Goal: Task Accomplishment & Management: Complete application form

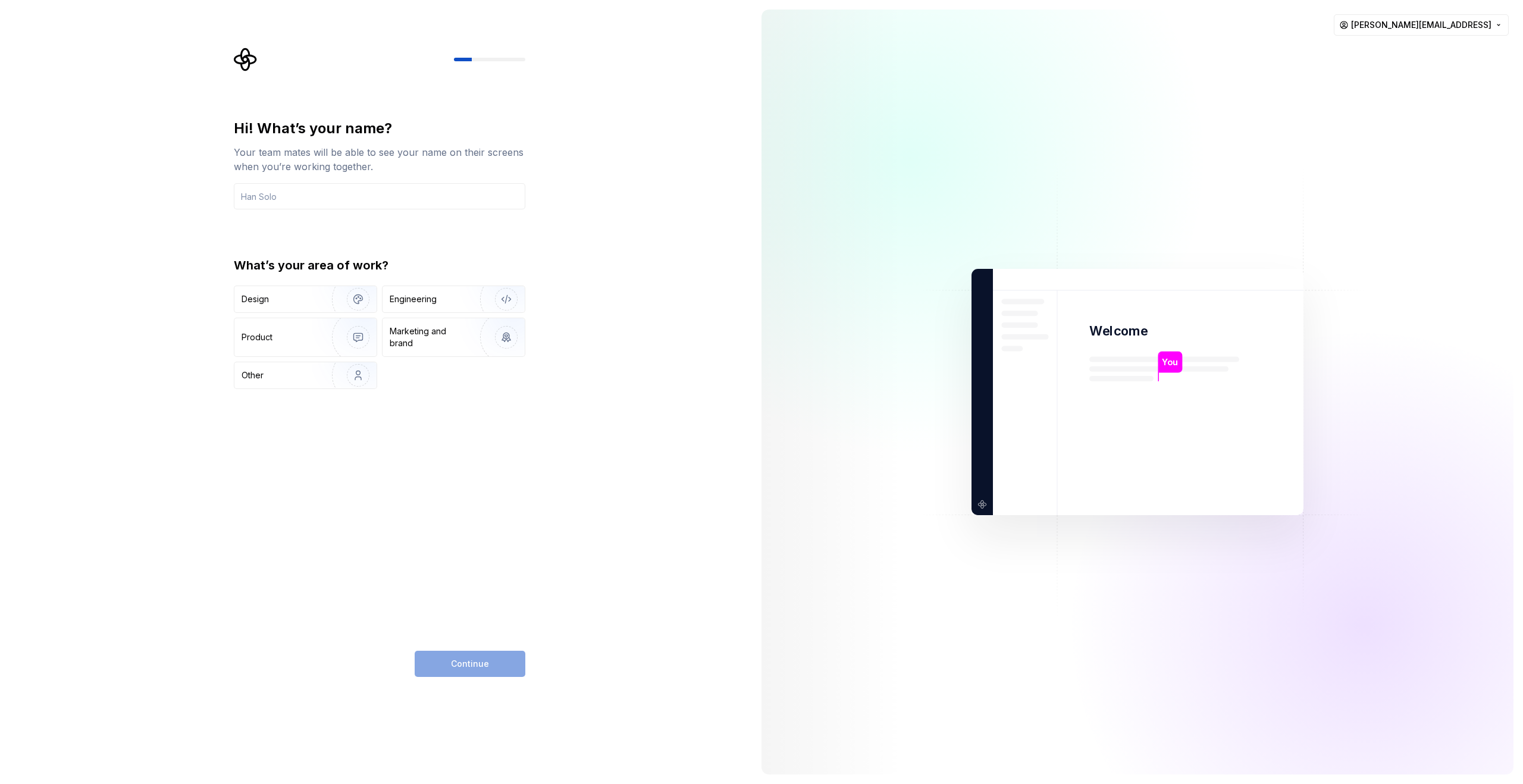
drag, startPoint x: 737, startPoint y: 261, endPoint x: 716, endPoint y: 259, distance: 21.1
click at [737, 260] on div "Hi! What’s your name? Your team mates will be able to see your name on their sc…" at bounding box center [376, 392] width 752 height 784
click at [381, 198] on input "text" at bounding box center [380, 196] width 292 height 27
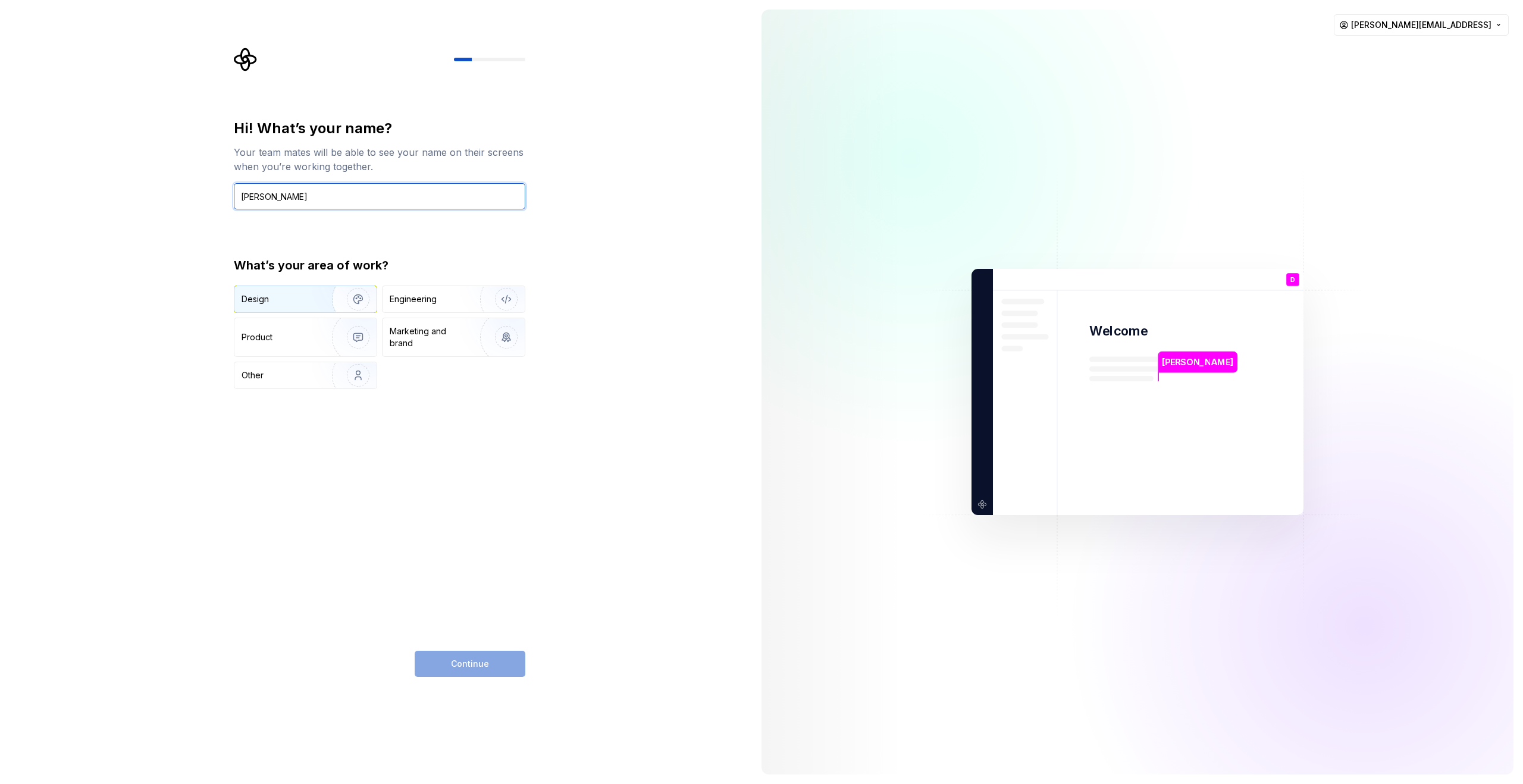
type input "[PERSON_NAME]"
click at [302, 295] on div "Design" at bounding box center [279, 299] width 75 height 12
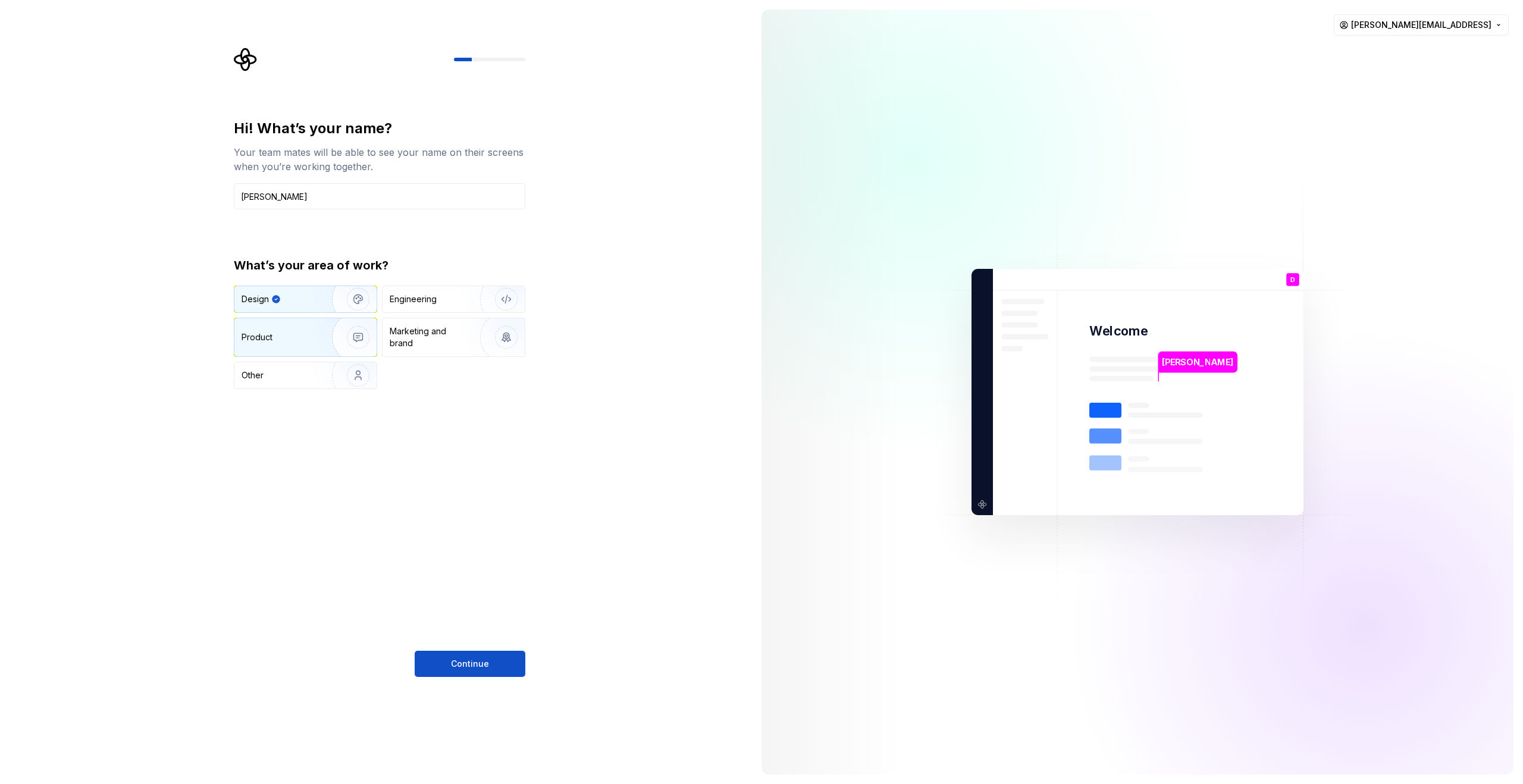
click at [329, 335] on img "button" at bounding box center [350, 337] width 76 height 80
click at [290, 294] on div "Design" at bounding box center [279, 299] width 75 height 12
click at [476, 654] on button "Continue" at bounding box center [469, 664] width 111 height 27
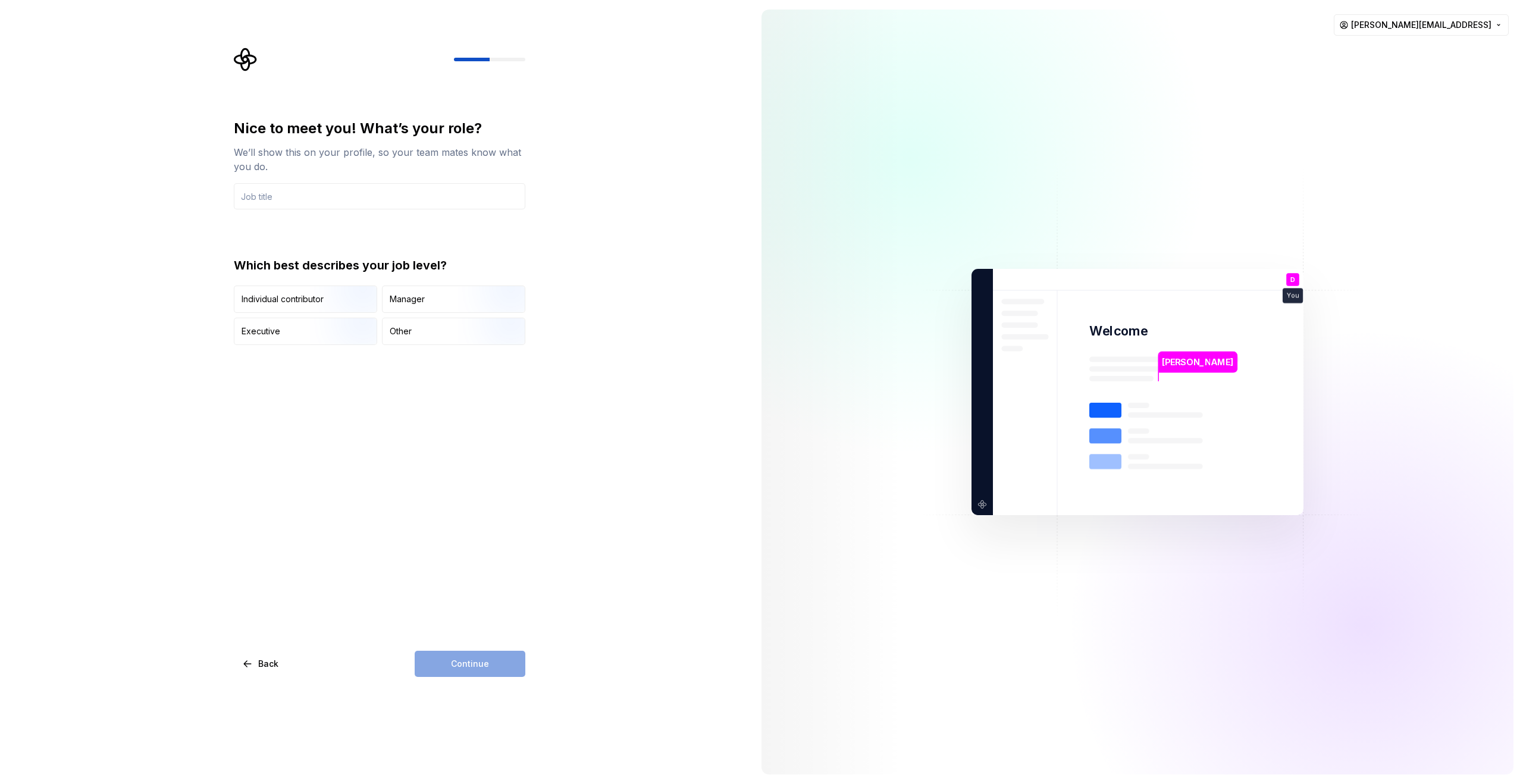
click at [244, 124] on div "Nice to meet you! What’s your role?" at bounding box center [380, 129] width 292 height 19
drag, startPoint x: 244, startPoint y: 124, endPoint x: 445, endPoint y: 129, distance: 201.1
click at [445, 129] on div "Nice to meet you! What’s your role?" at bounding box center [380, 129] width 292 height 19
click at [368, 150] on div "We’ll show this on your profile, so your team mates know what you do." at bounding box center [380, 159] width 292 height 28
click at [339, 190] on input "text" at bounding box center [380, 196] width 292 height 27
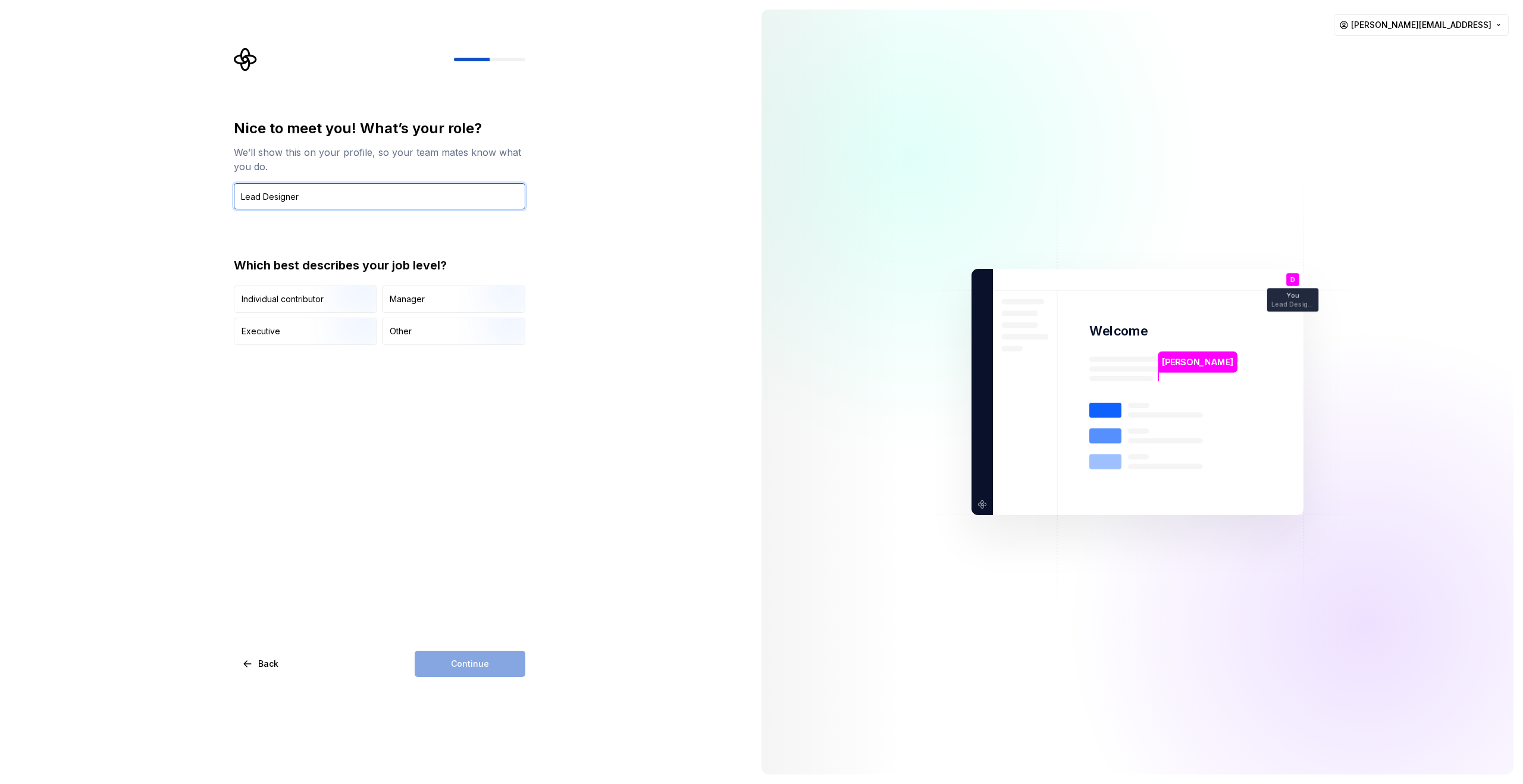
type input "Lead Designer"
drag, startPoint x: 368, startPoint y: 256, endPoint x: 370, endPoint y: 265, distance: 9.2
click at [368, 256] on div "Nice to meet you! What’s your role? We’ll show this on your profile, so your te…" at bounding box center [380, 232] width 292 height 226
click at [462, 304] on img "button" at bounding box center [496, 314] width 76 height 80
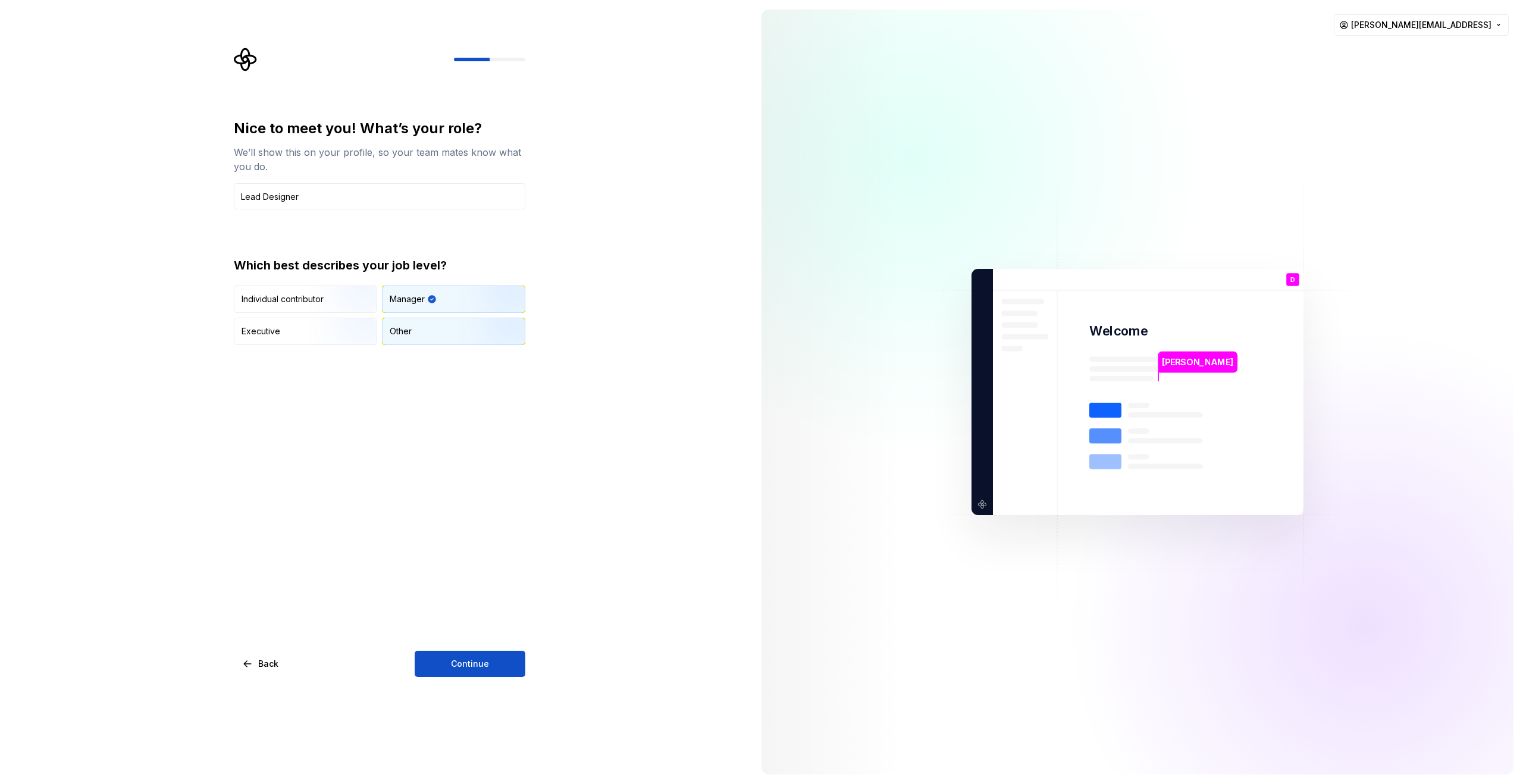
click at [452, 333] on div "Other" at bounding box center [454, 331] width 142 height 27
click at [444, 300] on div "Manager" at bounding box center [454, 299] width 142 height 27
click at [547, 331] on div "Nice to meet you! What’s your role? We’ll show this on your profile, so your te…" at bounding box center [376, 392] width 752 height 784
click at [491, 678] on div "Nice to meet you! What’s your role? We’ll show this on your profile, so your te…" at bounding box center [376, 392] width 752 height 784
click at [501, 660] on button "Continue" at bounding box center [469, 664] width 111 height 27
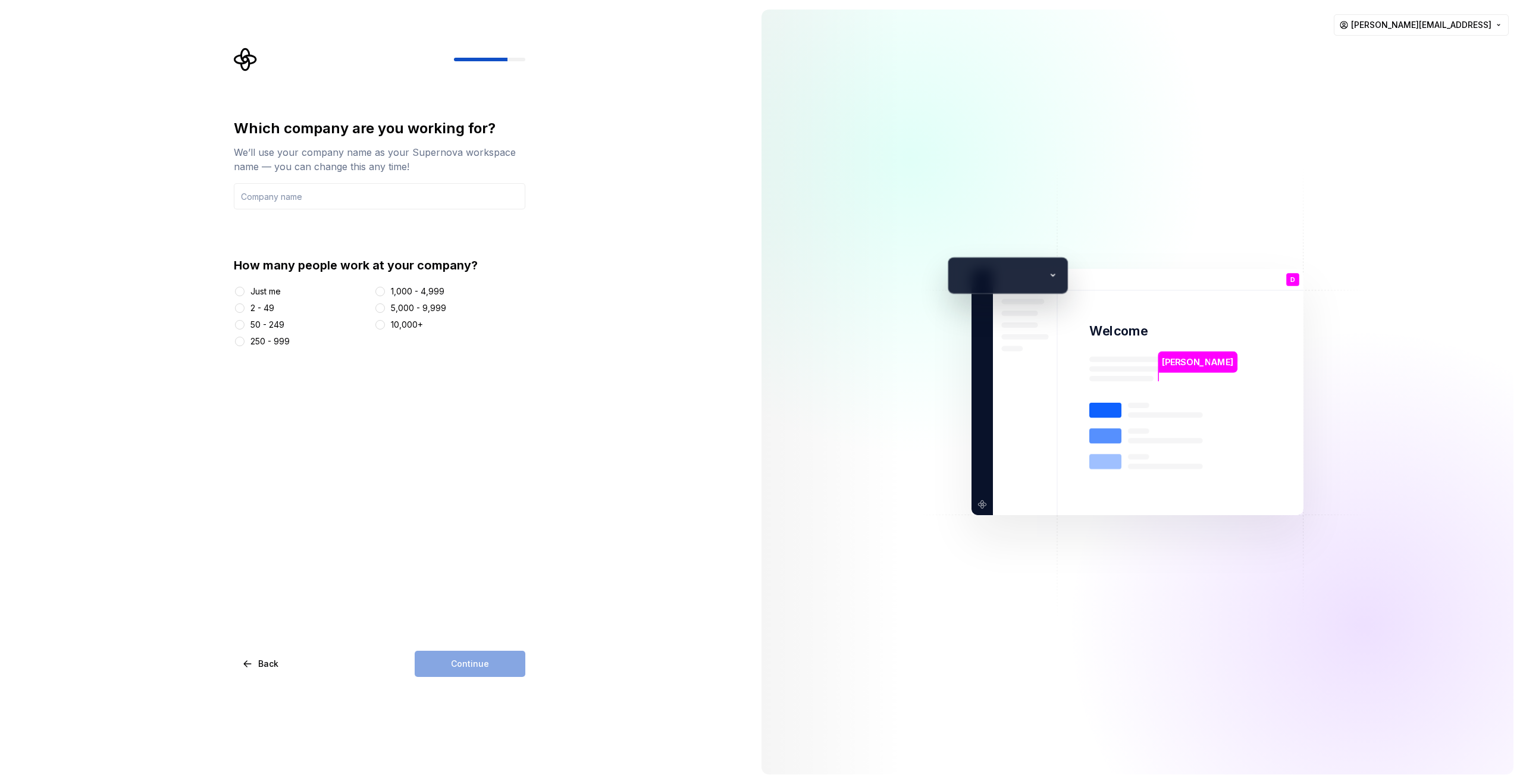
click at [256, 135] on div "Which company are you working for?" at bounding box center [380, 129] width 292 height 19
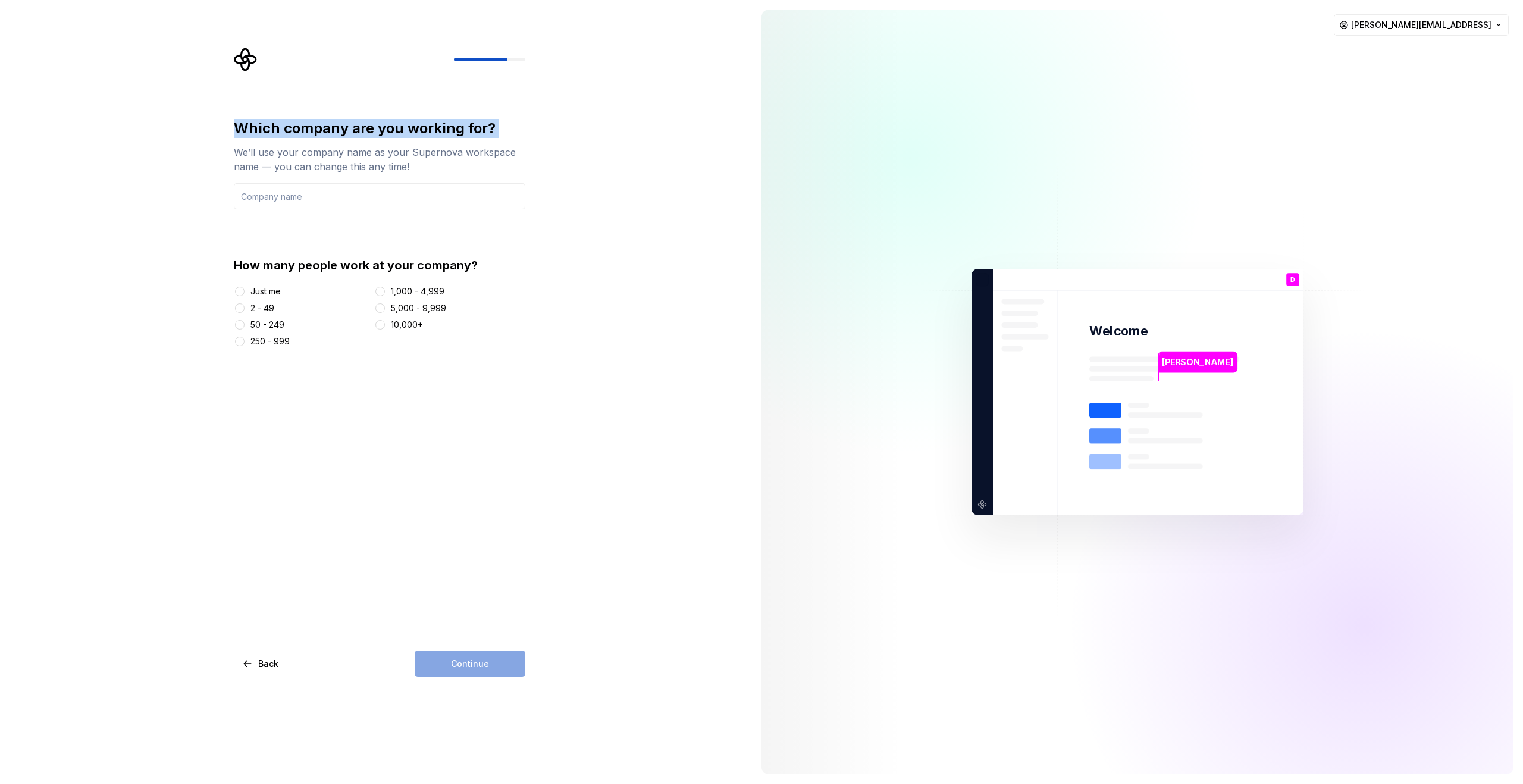
drag, startPoint x: 256, startPoint y: 135, endPoint x: 537, endPoint y: 135, distance: 281.0
click at [537, 135] on div "Which company are you working for? We’ll use your company name as your Supernov…" at bounding box center [383, 362] width 313 height 630
click at [292, 162] on div "We’ll use your company name as your Supernova workspace name — you can change t…" at bounding box center [380, 159] width 292 height 28
click at [303, 202] on input "text" at bounding box center [380, 196] width 292 height 27
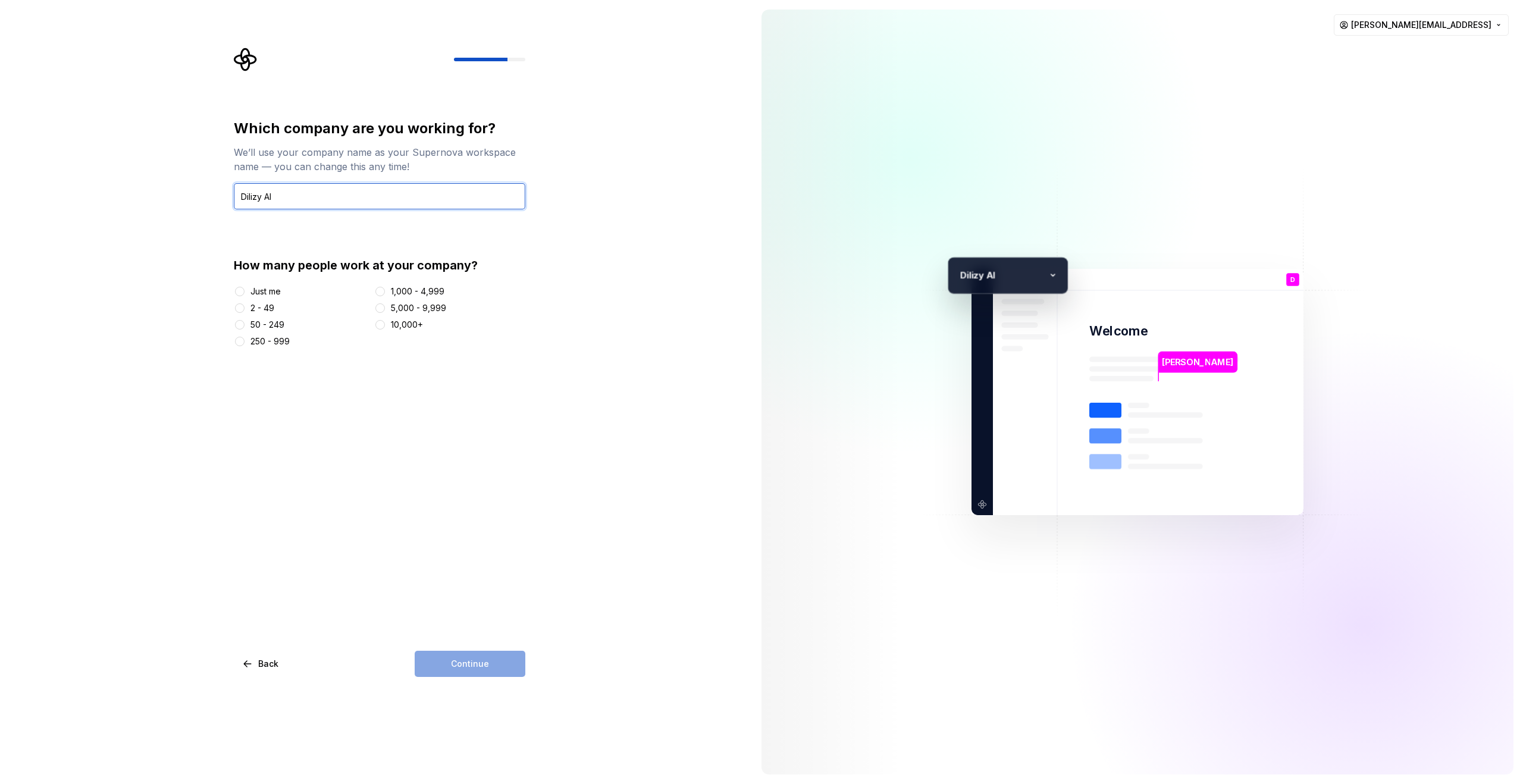
type input "Dilizy AI"
click at [237, 302] on div at bounding box center [240, 308] width 12 height 12
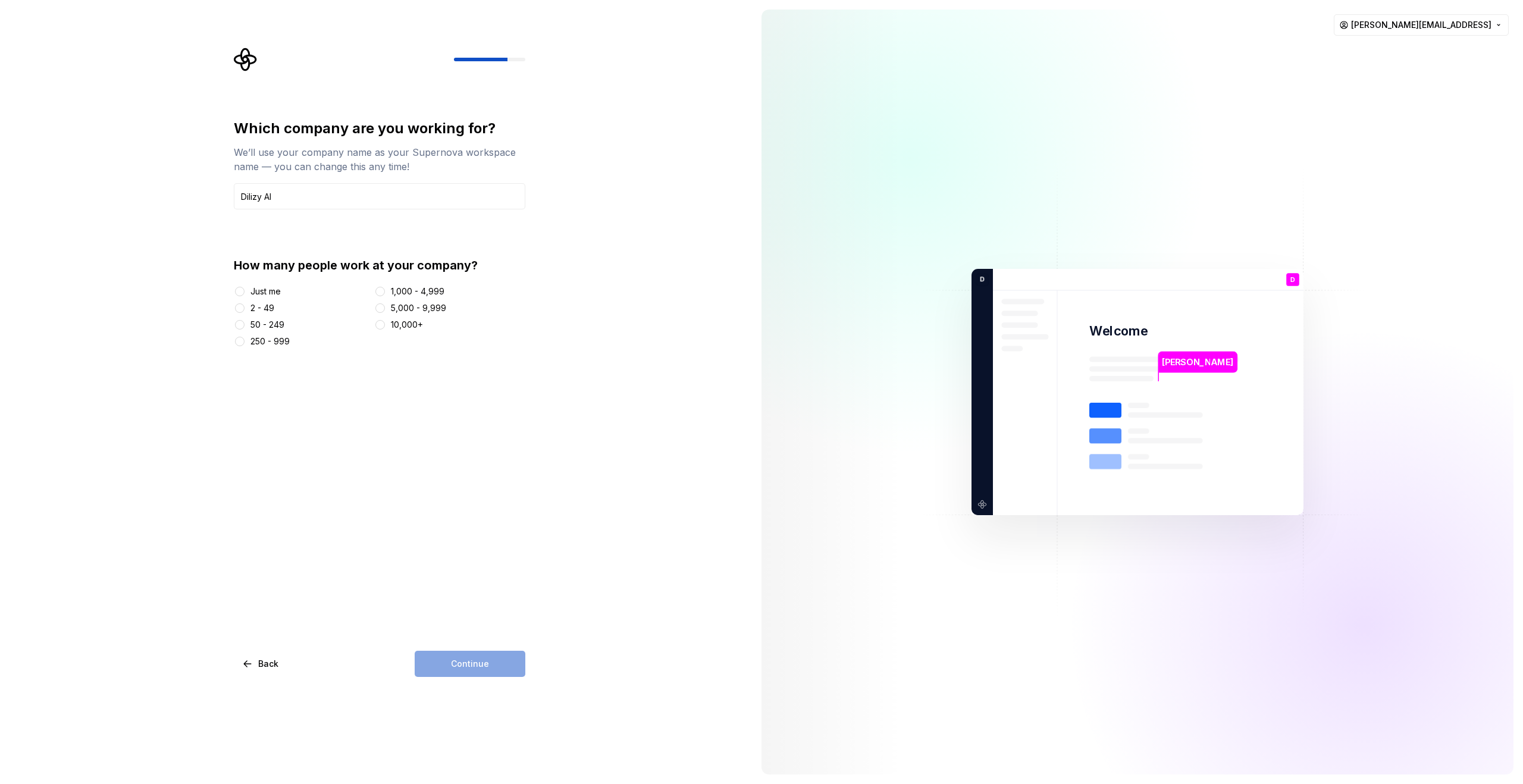
click at [248, 310] on div "2 - 49" at bounding box center [302, 308] width 136 height 12
click at [243, 311] on button "2 - 49" at bounding box center [239, 308] width 9 height 9
click at [481, 654] on button "Continue" at bounding box center [469, 664] width 111 height 27
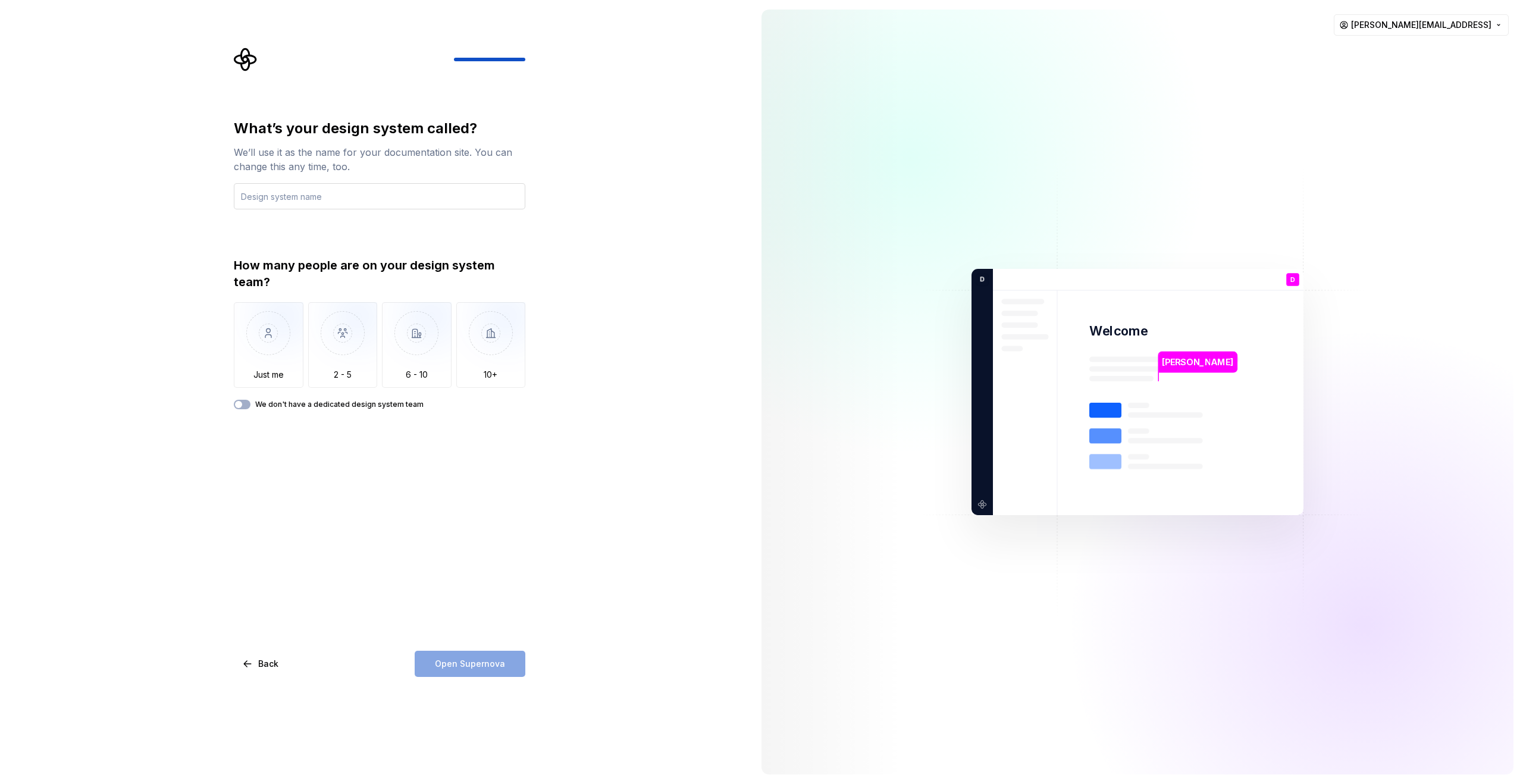
click at [366, 189] on input "text" at bounding box center [380, 196] width 292 height 27
type input "Dilizy A"
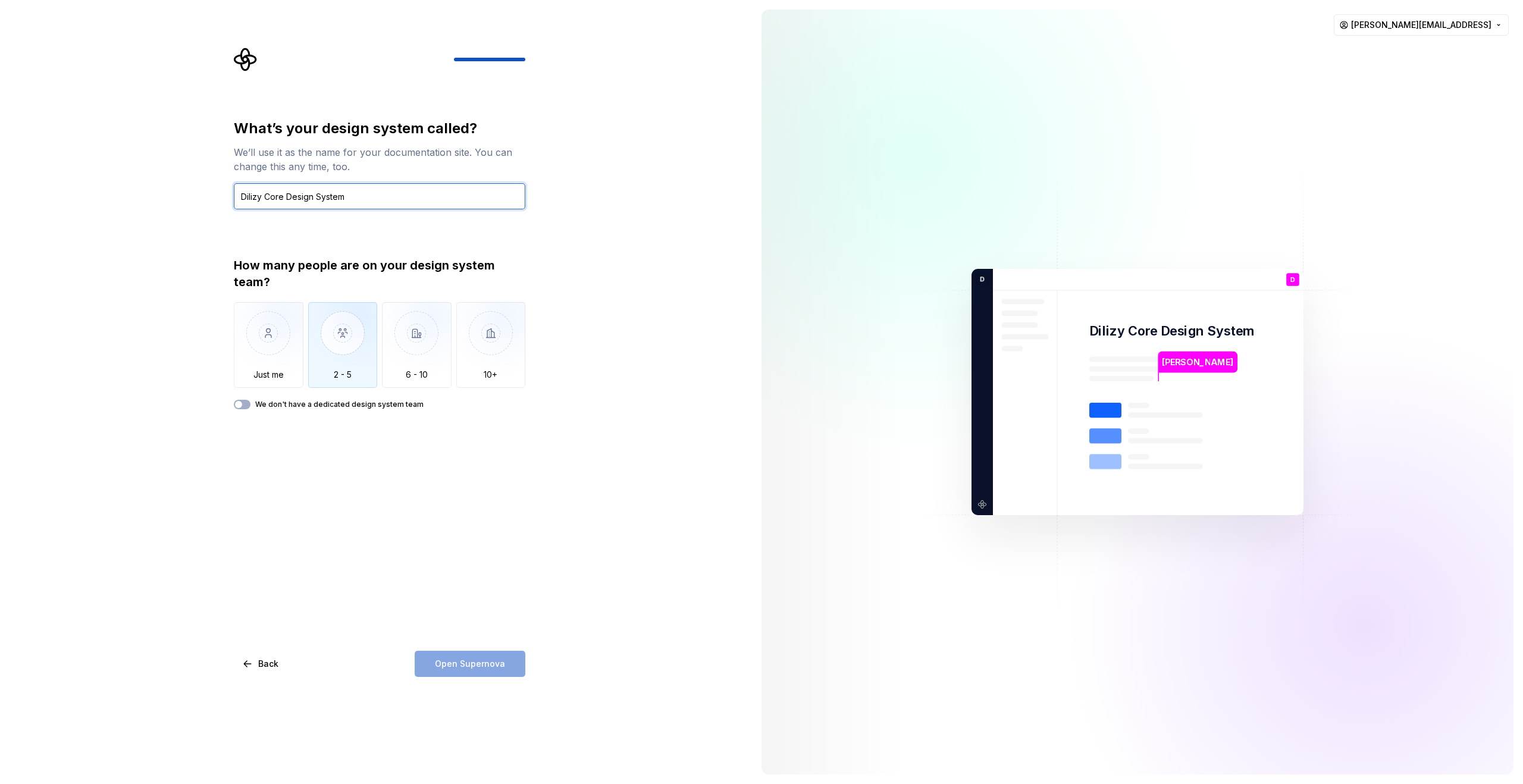
type input "Dilizy Core Design System"
click at [357, 346] on img "button" at bounding box center [342, 341] width 70 height 80
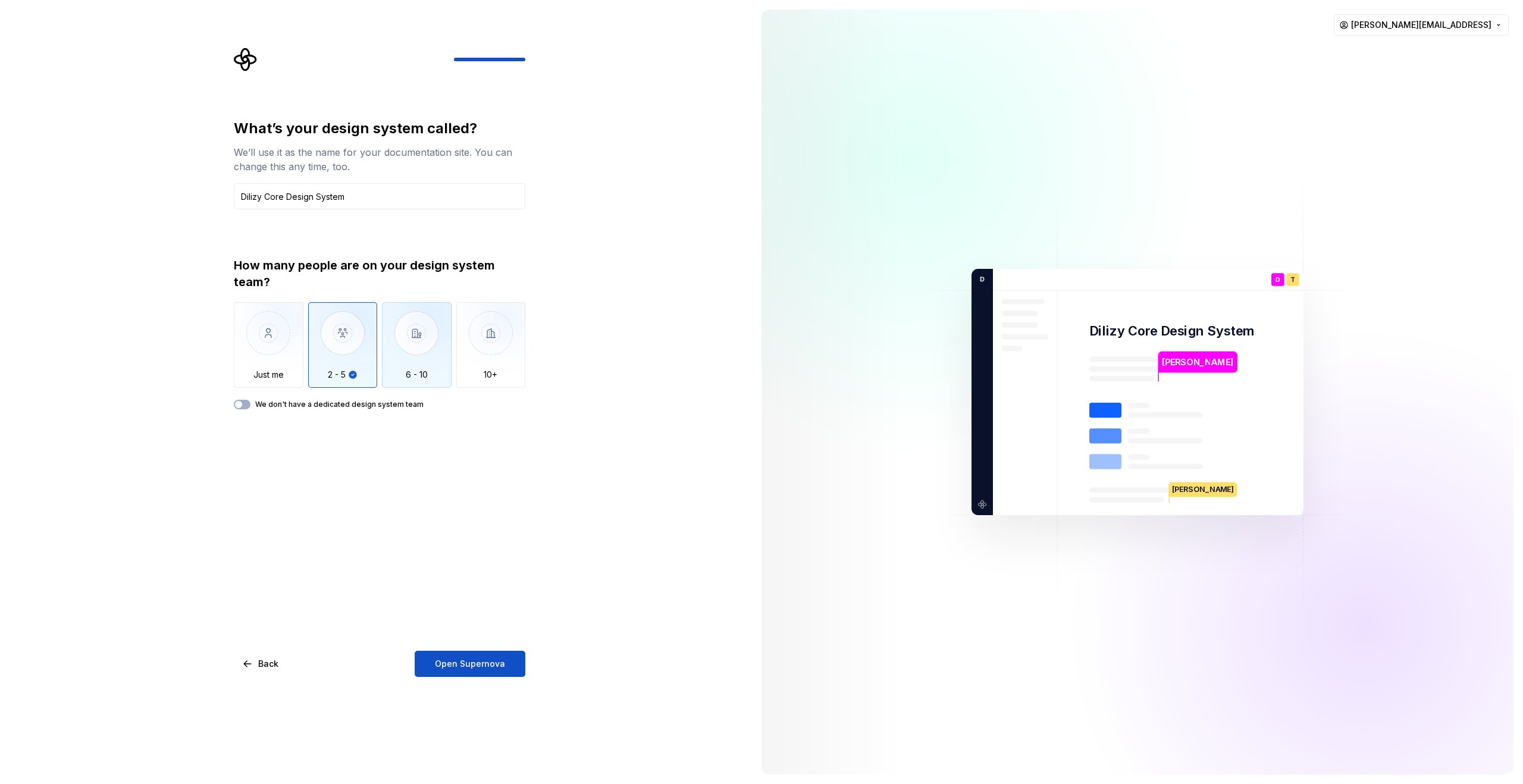
click at [404, 359] on img "button" at bounding box center [416, 341] width 70 height 80
click at [535, 396] on div "What’s your design system called? We’ll use it as the name for your documentati…" at bounding box center [383, 362] width 313 height 630
click at [257, 265] on div "How many people are on your design system team?" at bounding box center [380, 274] width 292 height 33
click at [236, 267] on div "How many people are on your design system team?" at bounding box center [380, 274] width 292 height 33
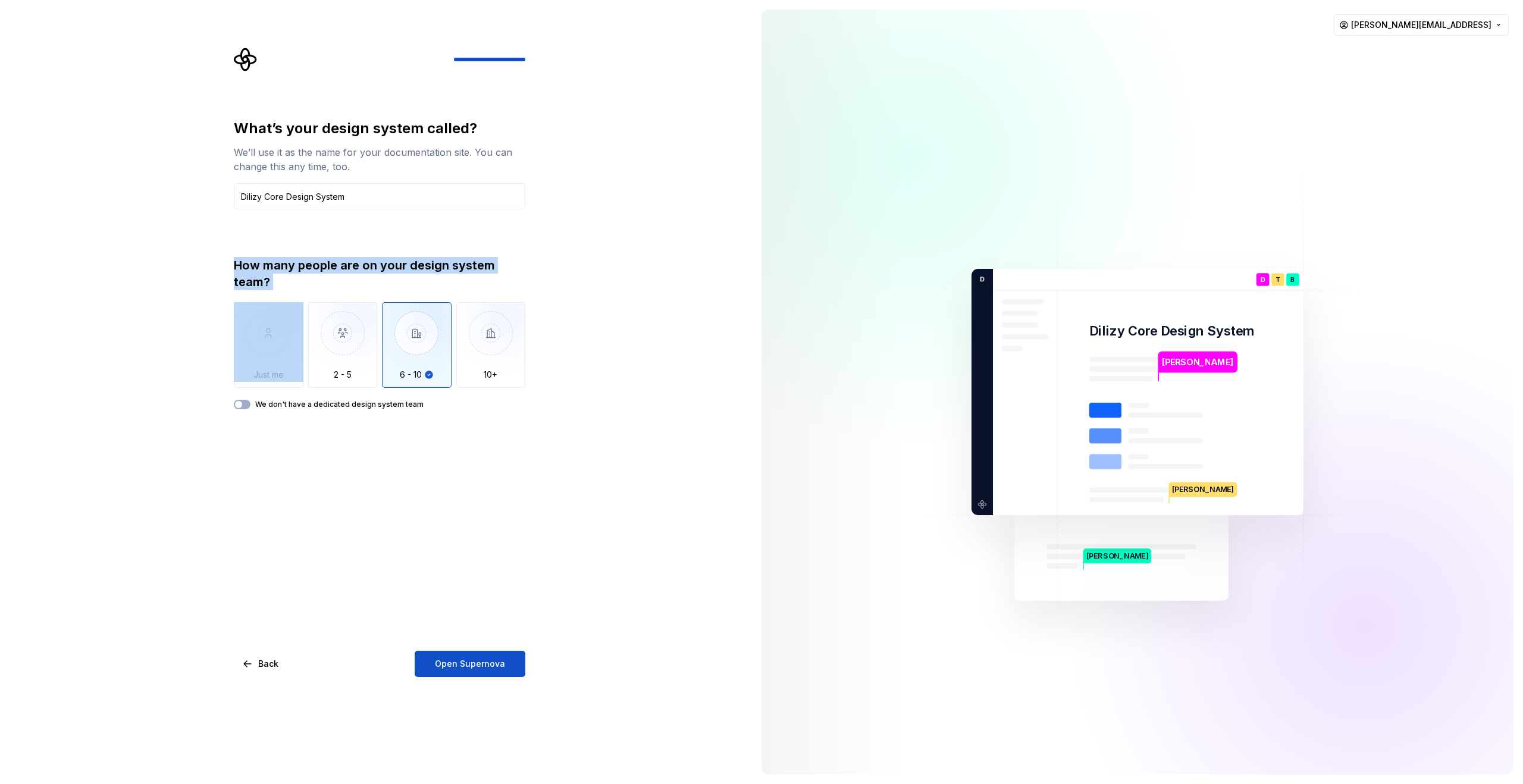
drag, startPoint x: 236, startPoint y: 267, endPoint x: 495, endPoint y: 284, distance: 259.6
click at [495, 284] on div "How many people are on your design system team?" at bounding box center [380, 274] width 292 height 33
click at [361, 281] on div "How many people are on your design system team?" at bounding box center [380, 274] width 292 height 33
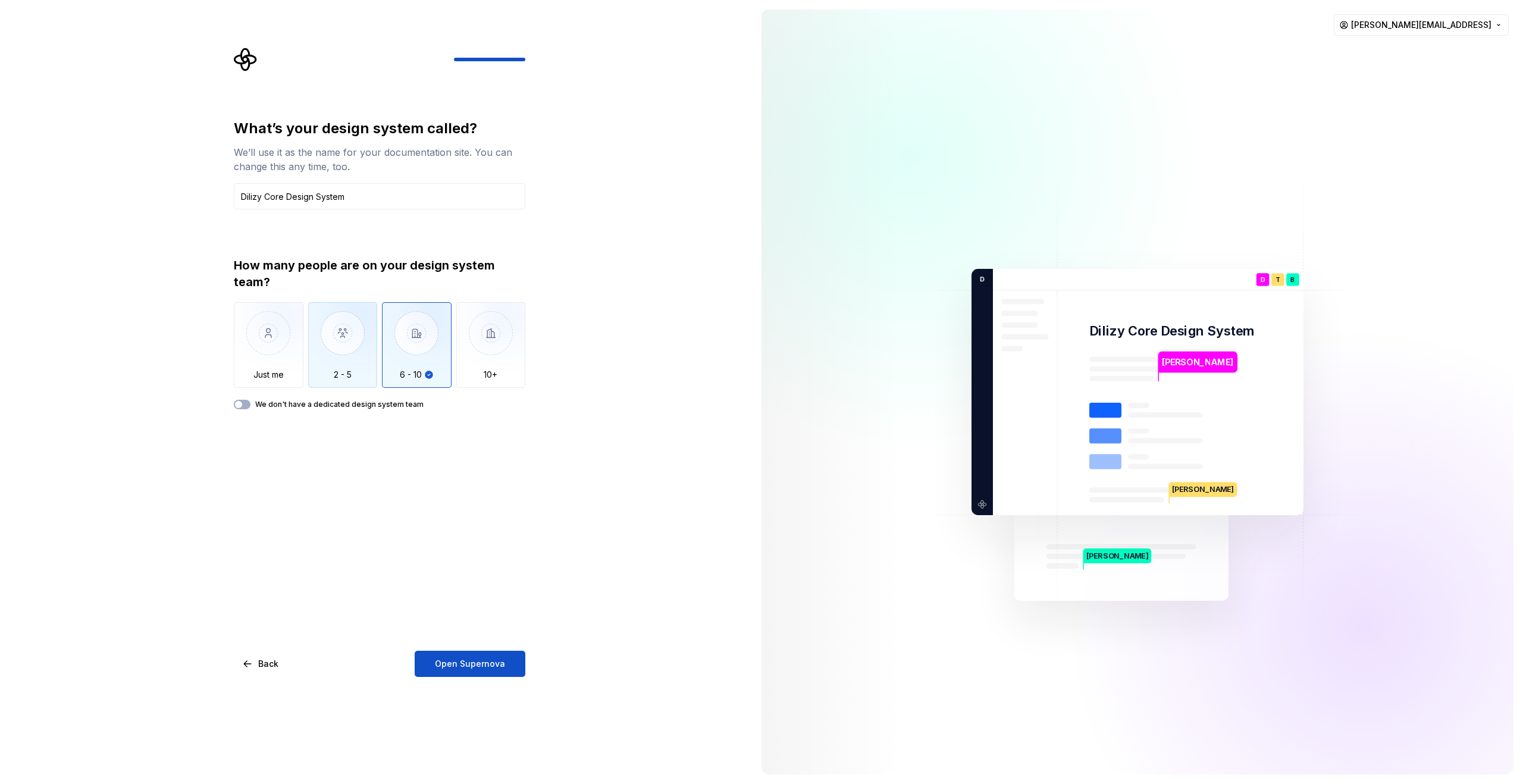
click at [360, 333] on img "button" at bounding box center [342, 341] width 70 height 80
click at [381, 402] on label "We don't have a dedicated design system team" at bounding box center [340, 404] width 168 height 9
click at [251, 402] on button "We don't have a dedicated design system team" at bounding box center [242, 404] width 16 height 9
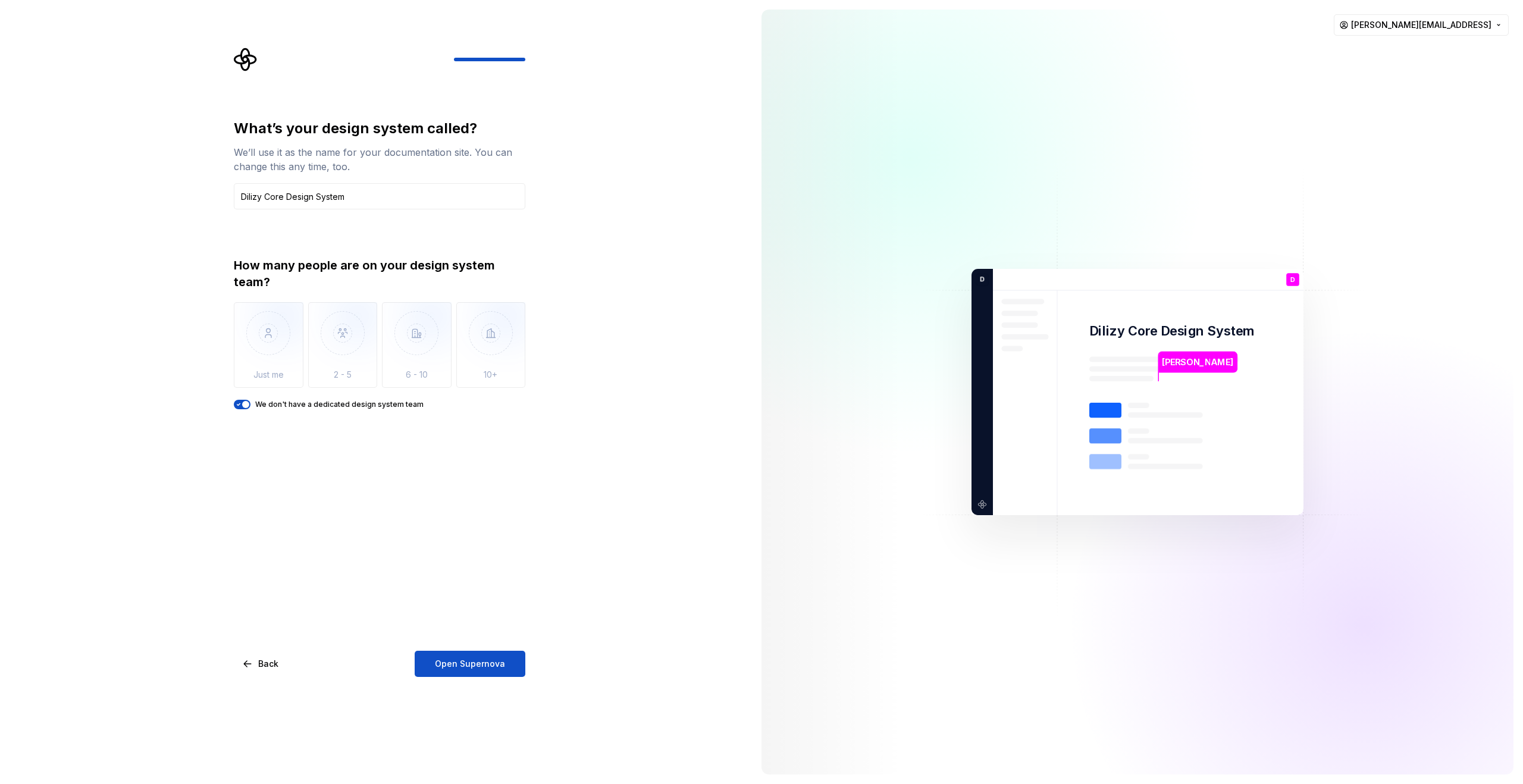
drag, startPoint x: 498, startPoint y: 671, endPoint x: 396, endPoint y: 506, distance: 194.0
click at [427, 516] on div "What’s your design system called? We’ll use it as the name for your documentati…" at bounding box center [380, 398] width 292 height 558
click at [316, 410] on div "What’s your design system called? We’ll use it as the name for your documentati…" at bounding box center [380, 398] width 292 height 558
click at [402, 402] on label "We don't have a dedicated design system team" at bounding box center [340, 404] width 168 height 9
click at [251, 402] on button "We don't have a dedicated design system team" at bounding box center [242, 404] width 16 height 9
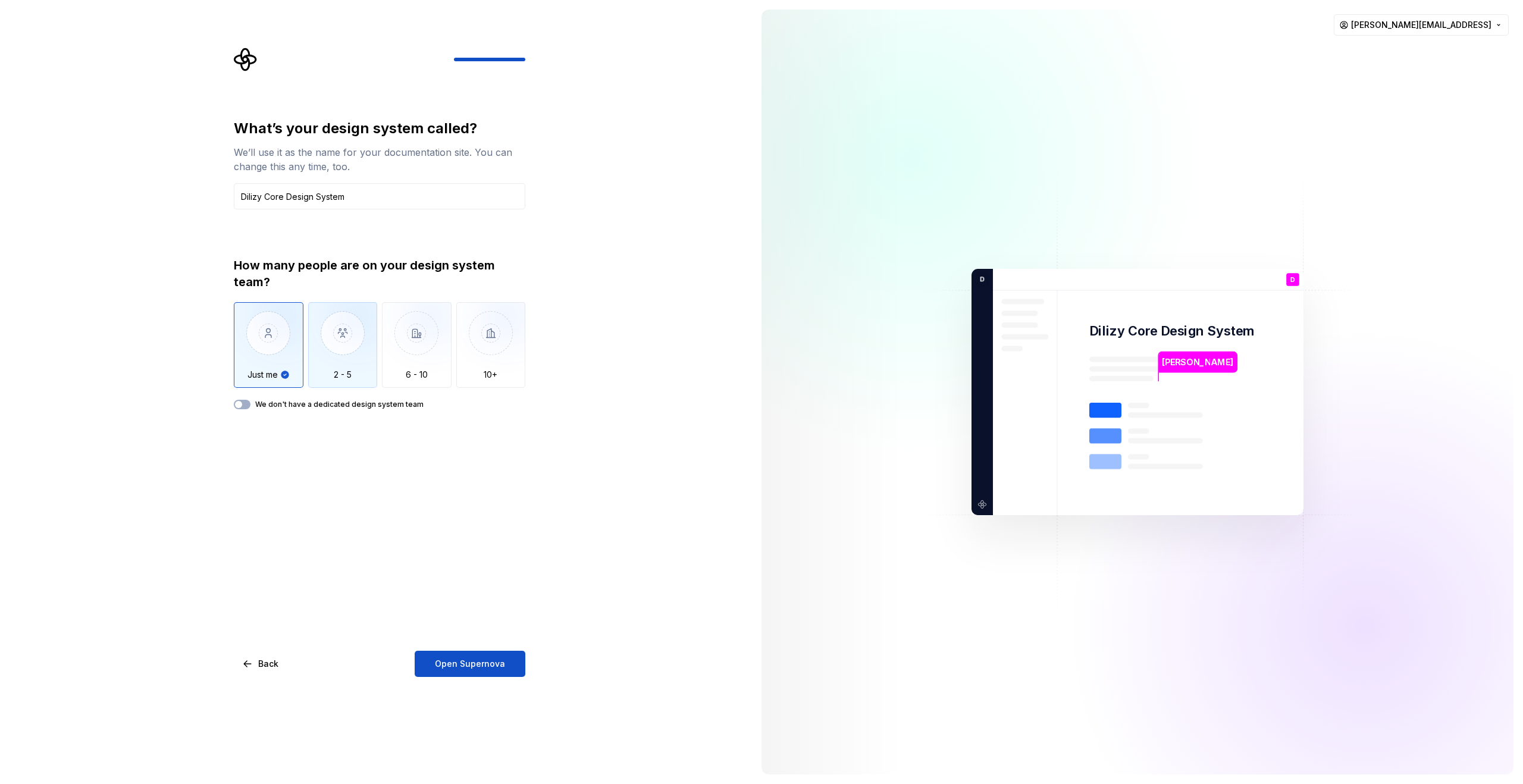
click at [335, 358] on img "button" at bounding box center [342, 341] width 70 height 80
click at [498, 660] on span "Open Supernova" at bounding box center [470, 664] width 70 height 12
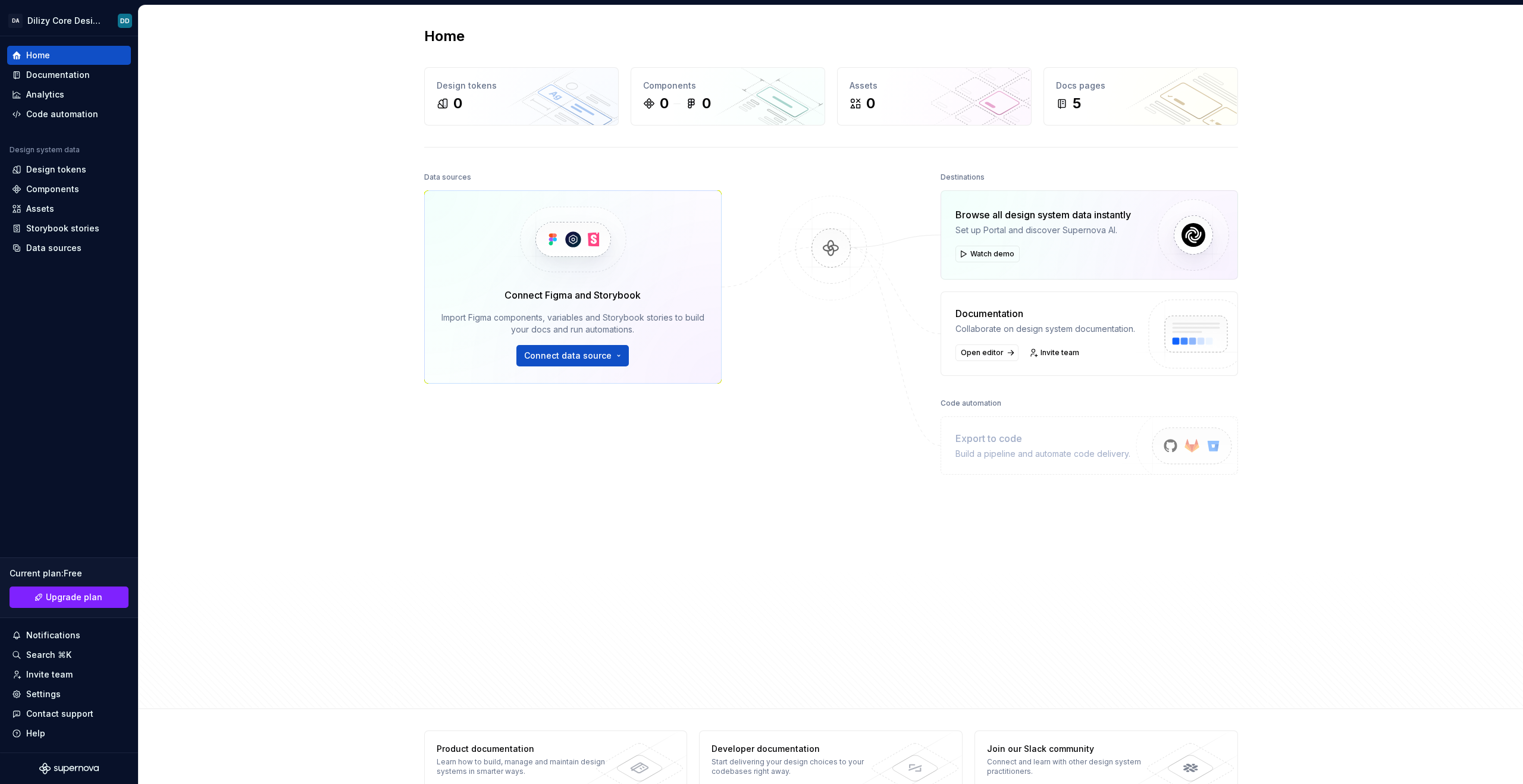
click at [424, 174] on div "Data sources" at bounding box center [447, 177] width 47 height 16
drag, startPoint x: 422, startPoint y: 174, endPoint x: 480, endPoint y: 171, distance: 58.1
click at [480, 171] on div "Data sources" at bounding box center [572, 177] width 298 height 16
click at [500, 227] on img at bounding box center [573, 239] width 146 height 97
click at [496, 303] on div "Connect Figma and Storybook Import Figma components, variables and Storybook st…" at bounding box center [573, 328] width 263 height 79
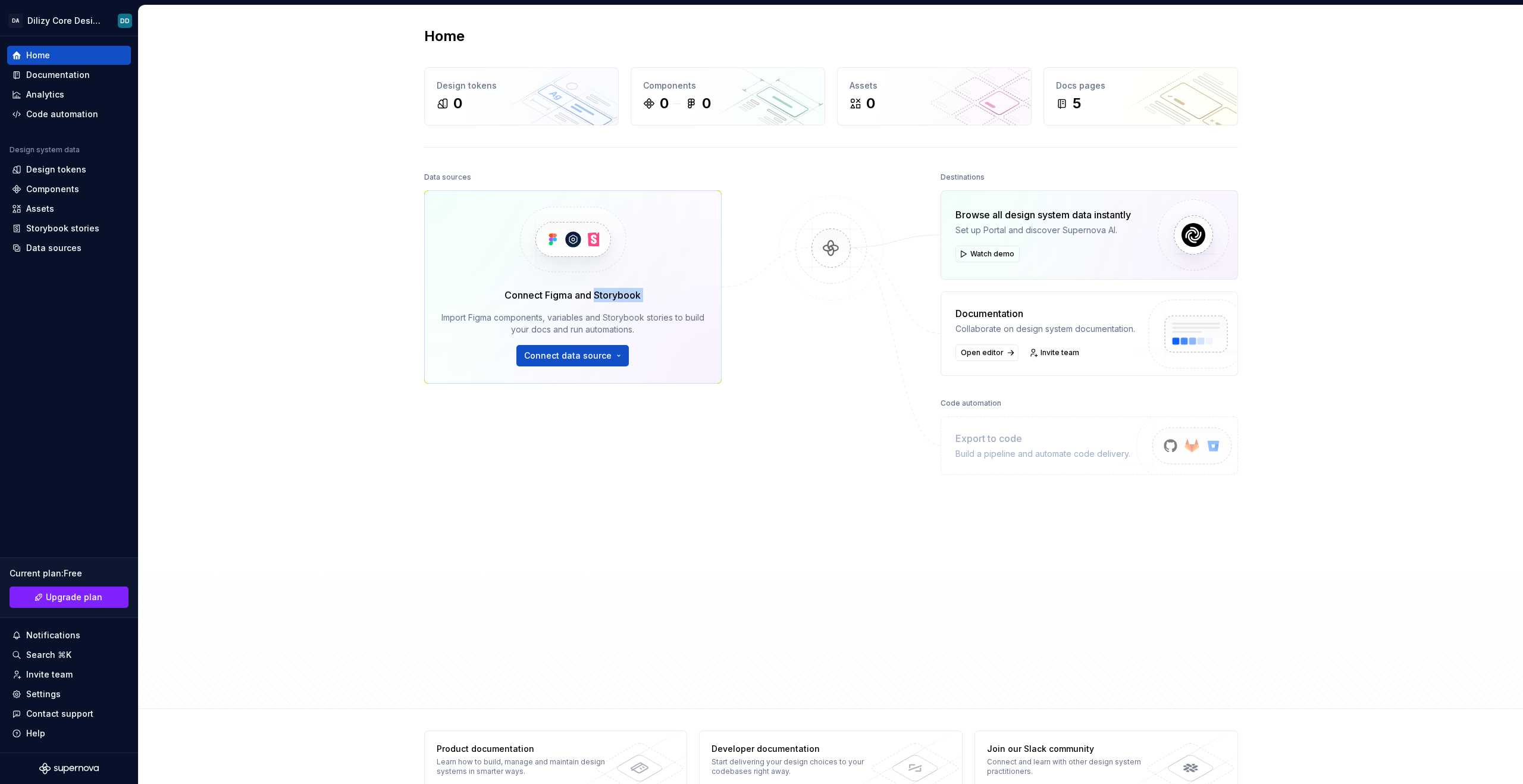
drag, startPoint x: 496, startPoint y: 303, endPoint x: 626, endPoint y: 299, distance: 130.1
click at [626, 299] on div "Connect Figma and Storybook Import Figma components, variables and Storybook st…" at bounding box center [573, 328] width 263 height 79
click at [529, 292] on div "Connect Figma and Storybook" at bounding box center [572, 295] width 136 height 15
click at [512, 294] on div "Connect Figma and Storybook" at bounding box center [572, 295] width 136 height 15
drag, startPoint x: 512, startPoint y: 294, endPoint x: 607, endPoint y: 294, distance: 95.0
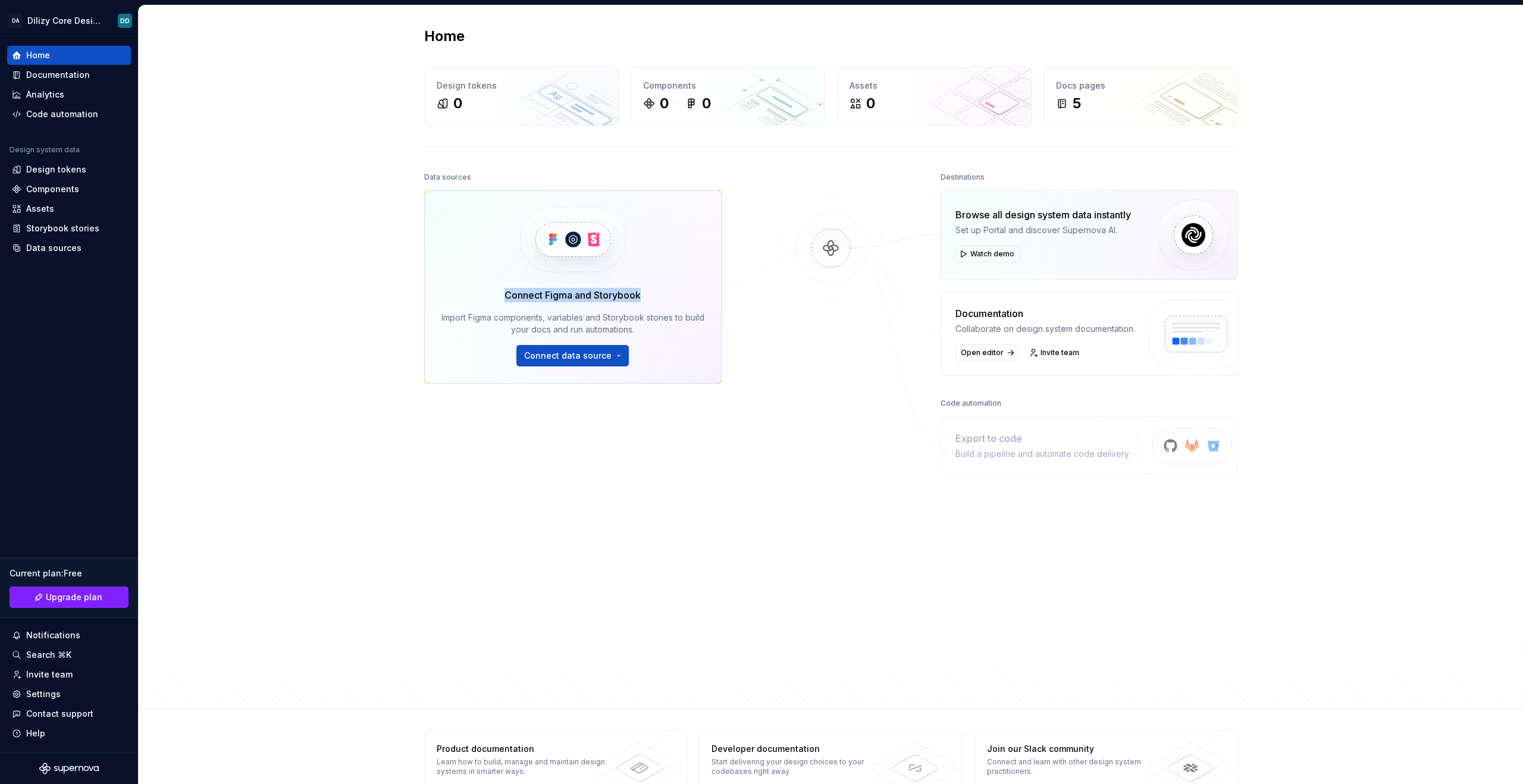
click at [607, 294] on div "Connect Figma and Storybook" at bounding box center [572, 295] width 136 height 15
click at [460, 313] on div "Import Figma components, variables and Storybook stories to build your docs and…" at bounding box center [573, 323] width 263 height 24
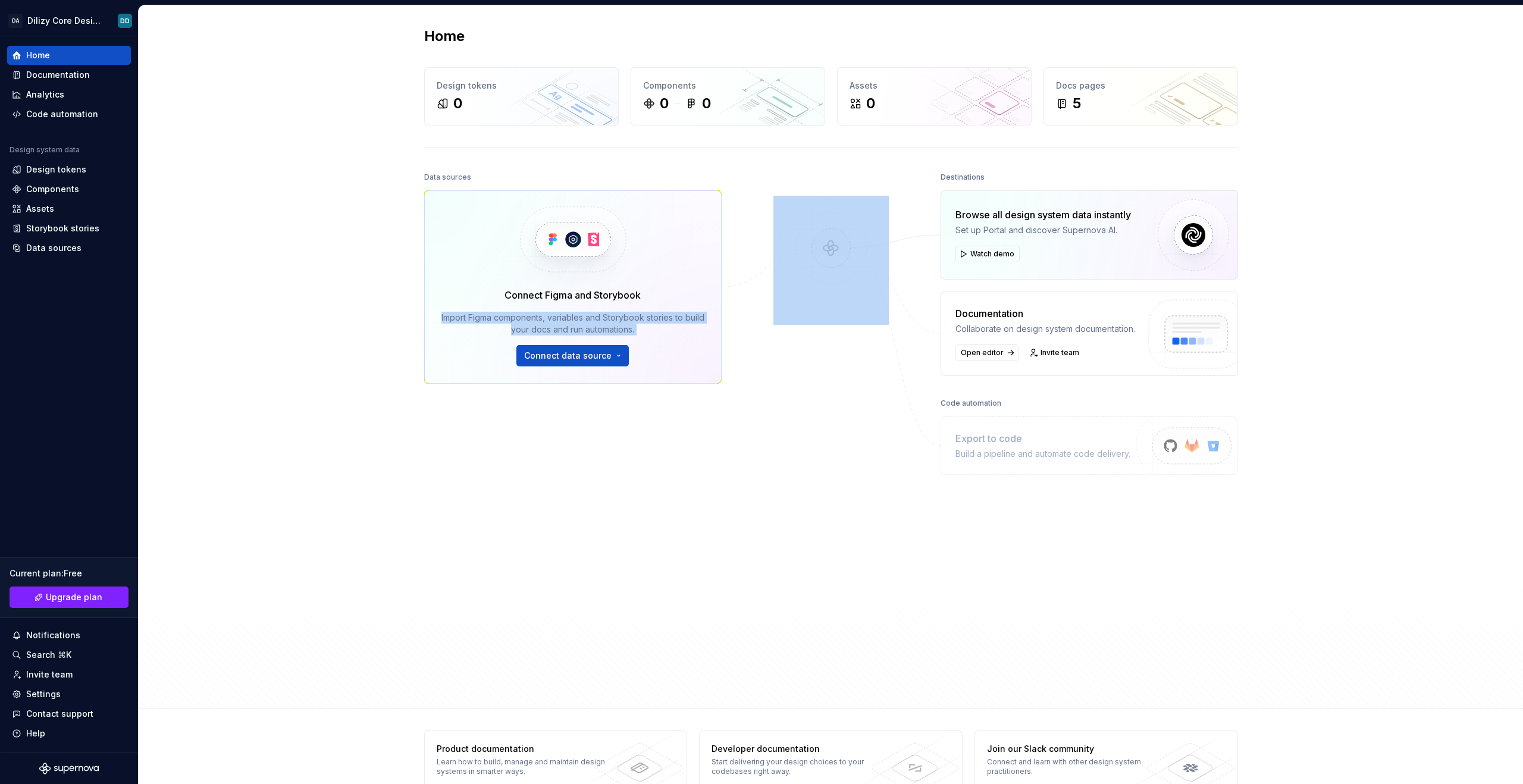
drag, startPoint x: 460, startPoint y: 313, endPoint x: 651, endPoint y: 325, distance: 191.4
click at [651, 325] on div "Import Figma components, variables and Storybook stories to build your docs and…" at bounding box center [573, 323] width 263 height 24
click at [615, 329] on div "Import Figma components, variables and Storybook stories to build your docs and…" at bounding box center [573, 323] width 263 height 24
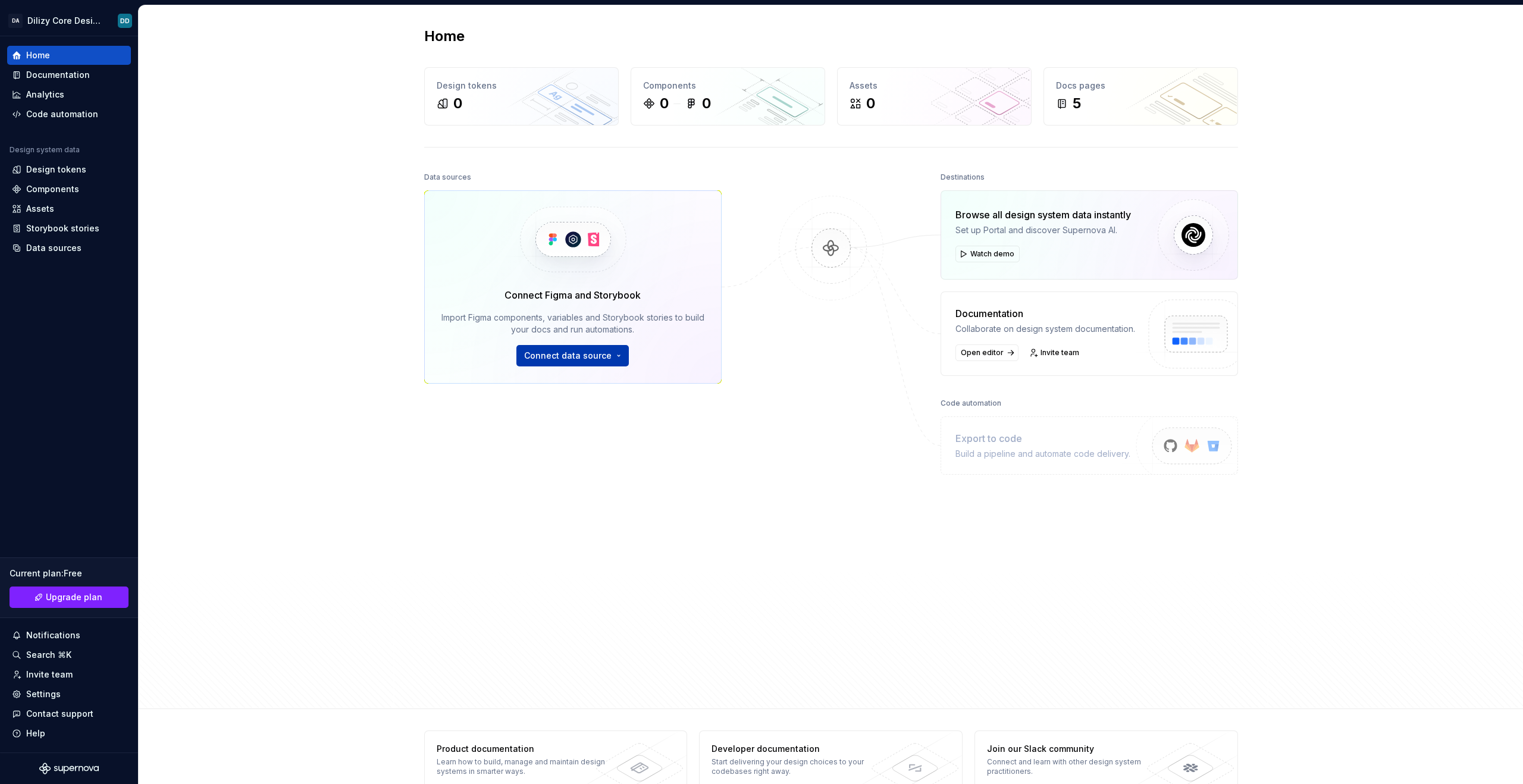
click at [614, 358] on button "Connect data source" at bounding box center [572, 355] width 112 height 21
click at [825, 373] on div at bounding box center [831, 404] width 119 height 471
click at [826, 246] on img at bounding box center [831, 260] width 116 height 129
click at [957, 171] on div "Destinations" at bounding box center [962, 177] width 44 height 16
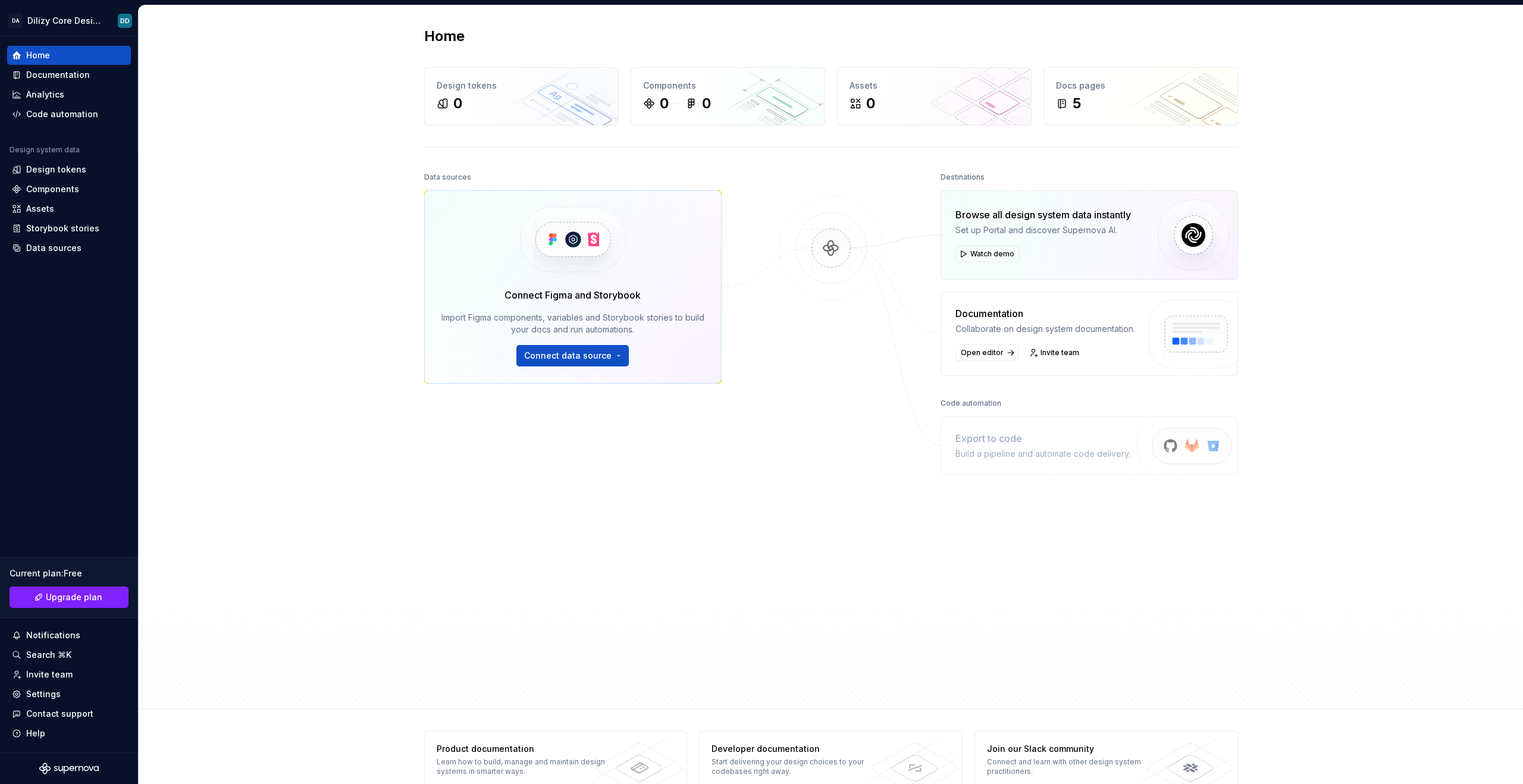
click at [368, 184] on div "Home Design tokens 0 Components 0 0 Assets 0 Docs pages 5 Data sources Connect …" at bounding box center [831, 357] width 1385 height 703
click at [390, 218] on div "Home Design tokens 0 Components 0 0 Assets 0 Docs pages 5 Data sources Connect …" at bounding box center [831, 357] width 1385 height 703
click at [88, 594] on span "Upgrade plan" at bounding box center [74, 597] width 57 height 12
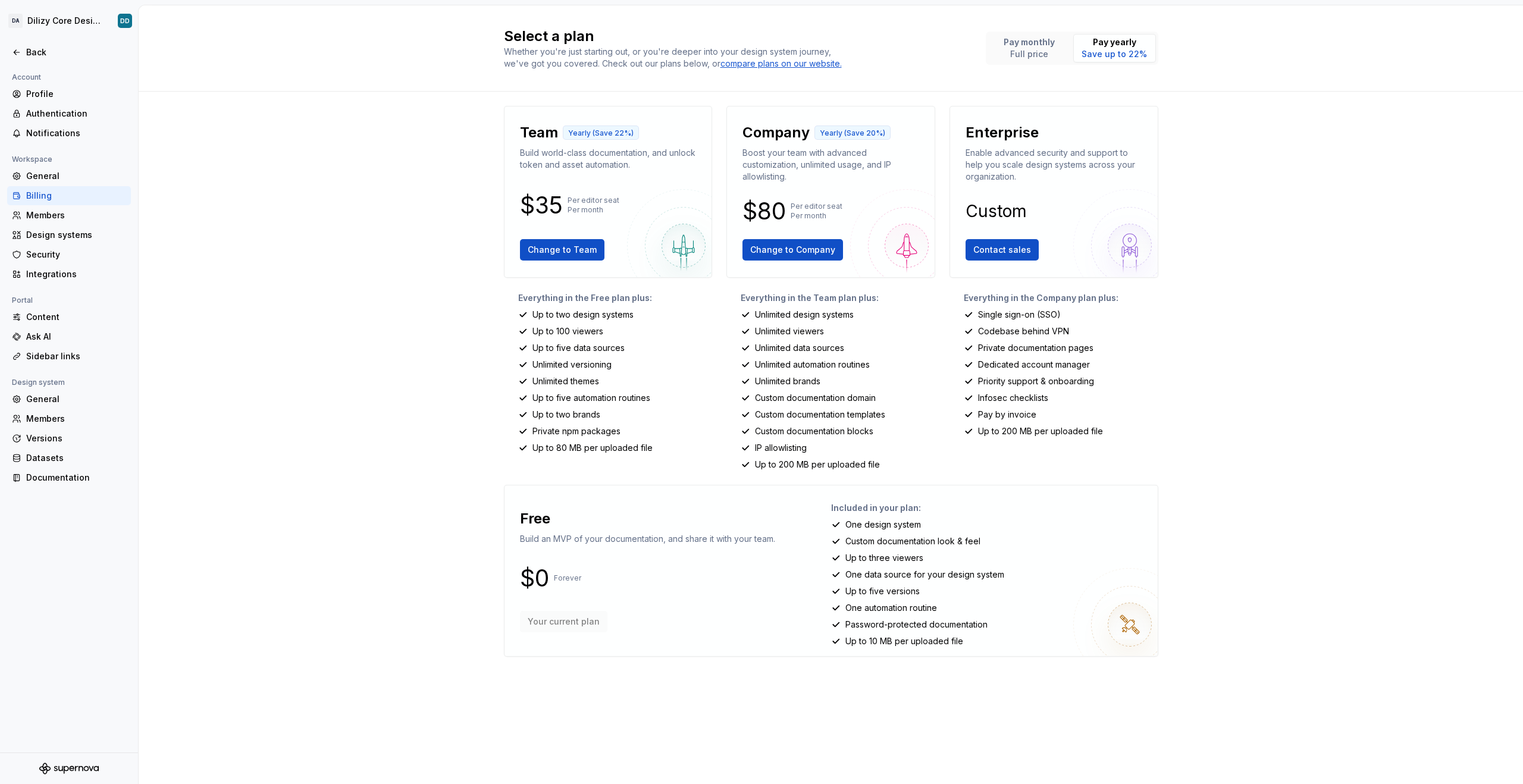
click at [512, 311] on div "Everything in the Free plan plus: Up to two design systems Up to 100 viewers Up…" at bounding box center [607, 381] width 209 height 178
click at [541, 305] on div "Everything in the Free plan plus: Up to two design systems Up to 100 viewers Up…" at bounding box center [607, 381] width 209 height 178
drag, startPoint x: 541, startPoint y: 305, endPoint x: 619, endPoint y: 304, distance: 78.0
click at [619, 304] on div "Everything in the Free plan plus: Up to two design systems Up to 100 viewers Up…" at bounding box center [607, 381] width 209 height 178
click at [663, 301] on p "Everything in the Free plan plus:" at bounding box center [615, 298] width 195 height 12
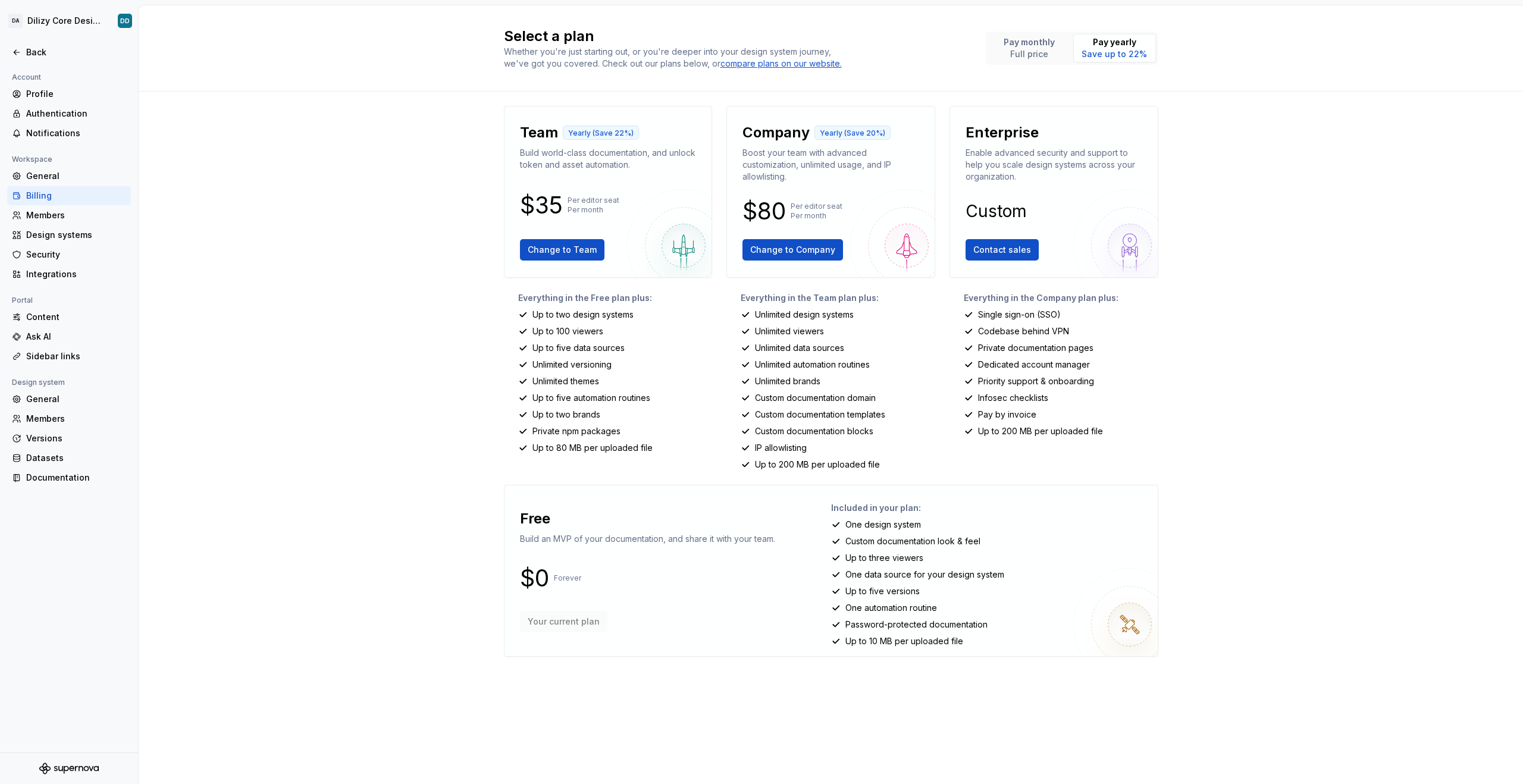
click at [782, 327] on p "Unlimited viewers" at bounding box center [789, 331] width 69 height 12
drag, startPoint x: 782, startPoint y: 327, endPoint x: 819, endPoint y: 327, distance: 37.0
click at [819, 327] on p "Unlimited viewers" at bounding box center [789, 331] width 69 height 12
click at [763, 355] on div "Everything in the Team plan plus: Unlimited design systems Unlimited viewers Un…" at bounding box center [831, 381] width 209 height 178
click at [773, 347] on p "Unlimited data sources" at bounding box center [800, 348] width 89 height 12
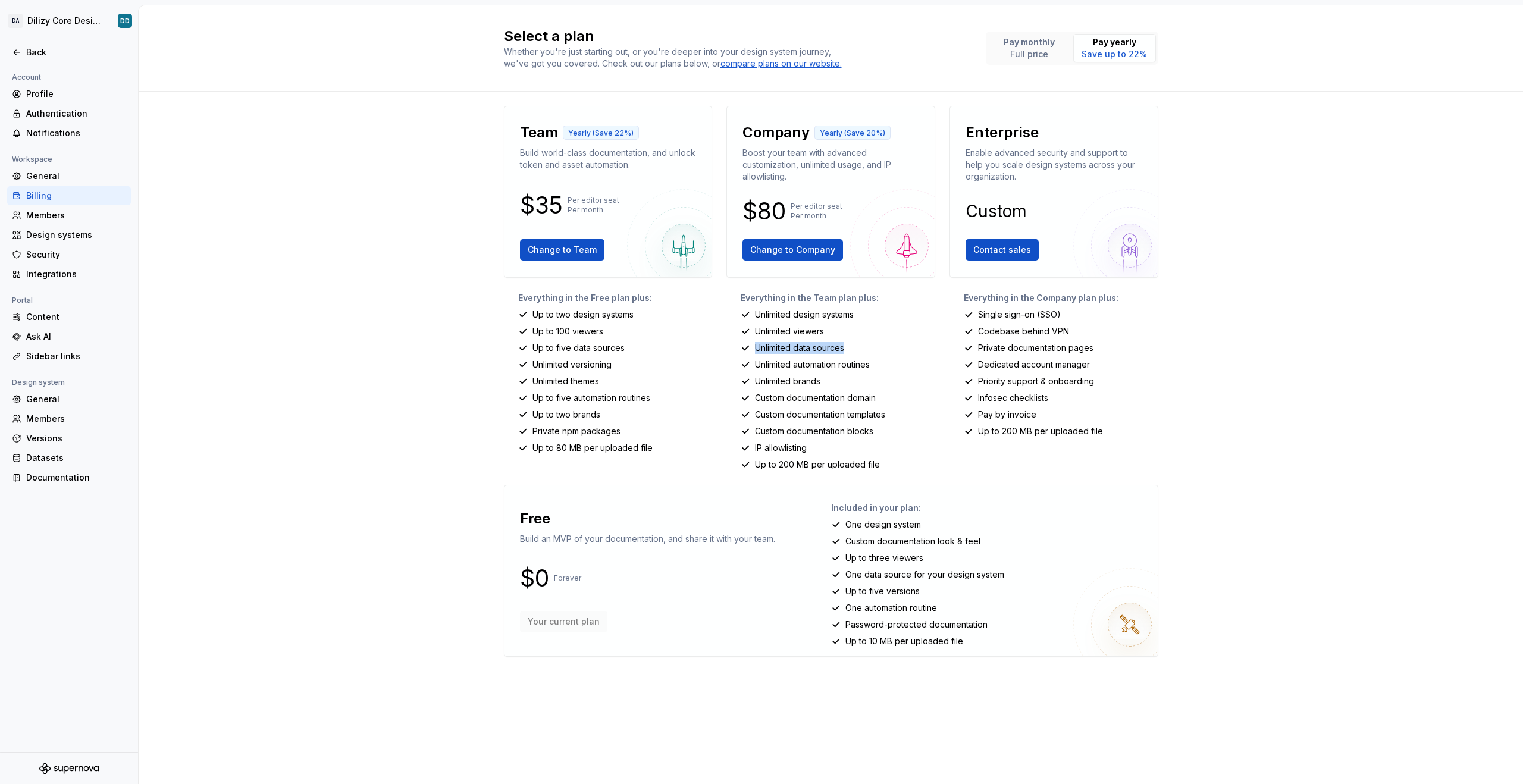
drag, startPoint x: 773, startPoint y: 347, endPoint x: 835, endPoint y: 347, distance: 62.0
click at [835, 347] on p "Unlimited data sources" at bounding box center [800, 348] width 89 height 12
click at [764, 365] on p "Unlimited automation routines" at bounding box center [813, 365] width 115 height 12
drag, startPoint x: 764, startPoint y: 365, endPoint x: 856, endPoint y: 365, distance: 92.0
click at [856, 365] on p "Unlimited automation routines" at bounding box center [813, 365] width 115 height 12
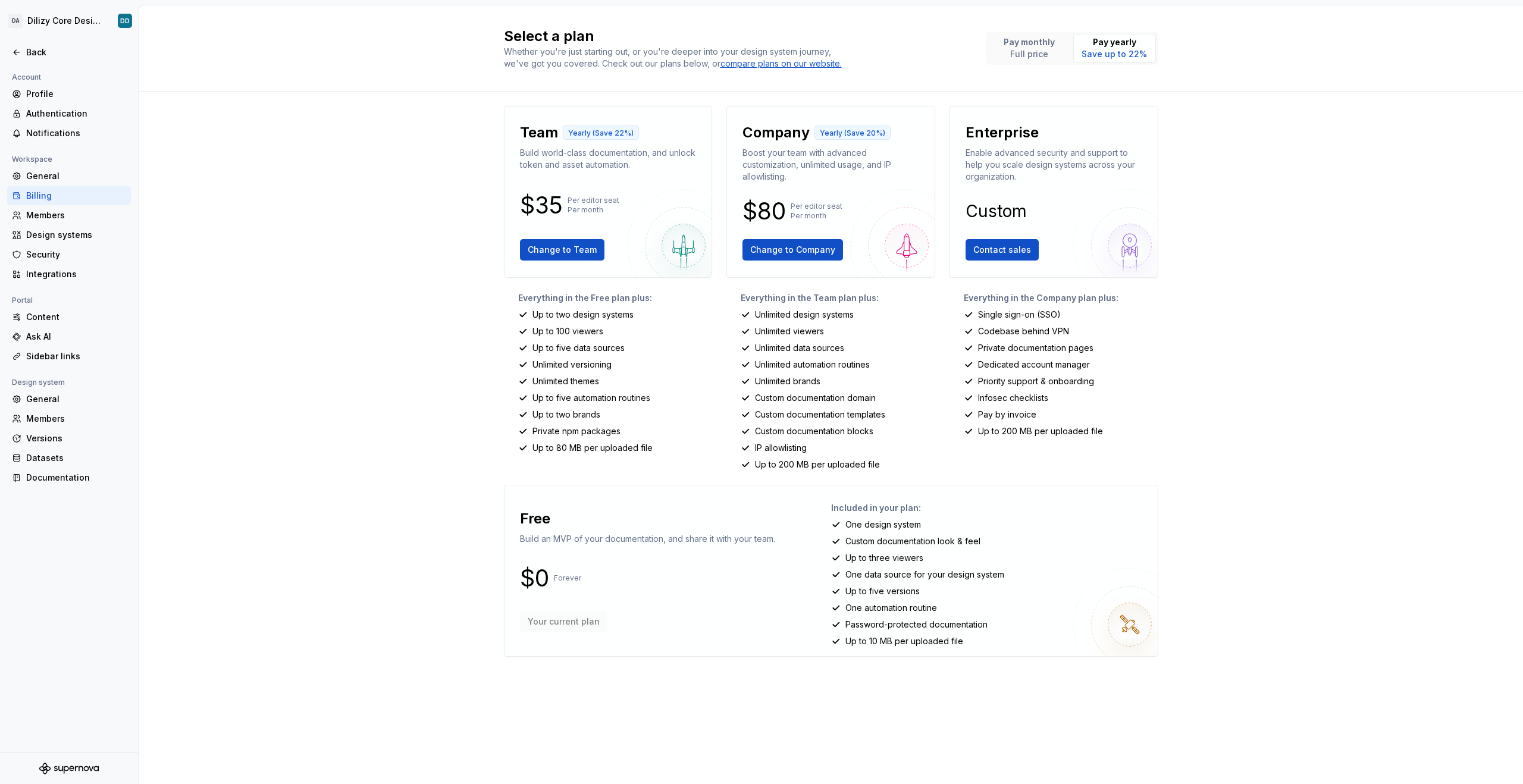
click at [770, 377] on p "Unlimited brands" at bounding box center [788, 382] width 65 height 12
drag, startPoint x: 770, startPoint y: 377, endPoint x: 815, endPoint y: 379, distance: 45.0
click at [815, 379] on p "Unlimited brands" at bounding box center [788, 382] width 65 height 12
click at [782, 383] on p "Unlimited brands" at bounding box center [788, 382] width 65 height 12
click at [1028, 62] on button "Pay monthly Full price" at bounding box center [1030, 48] width 82 height 28
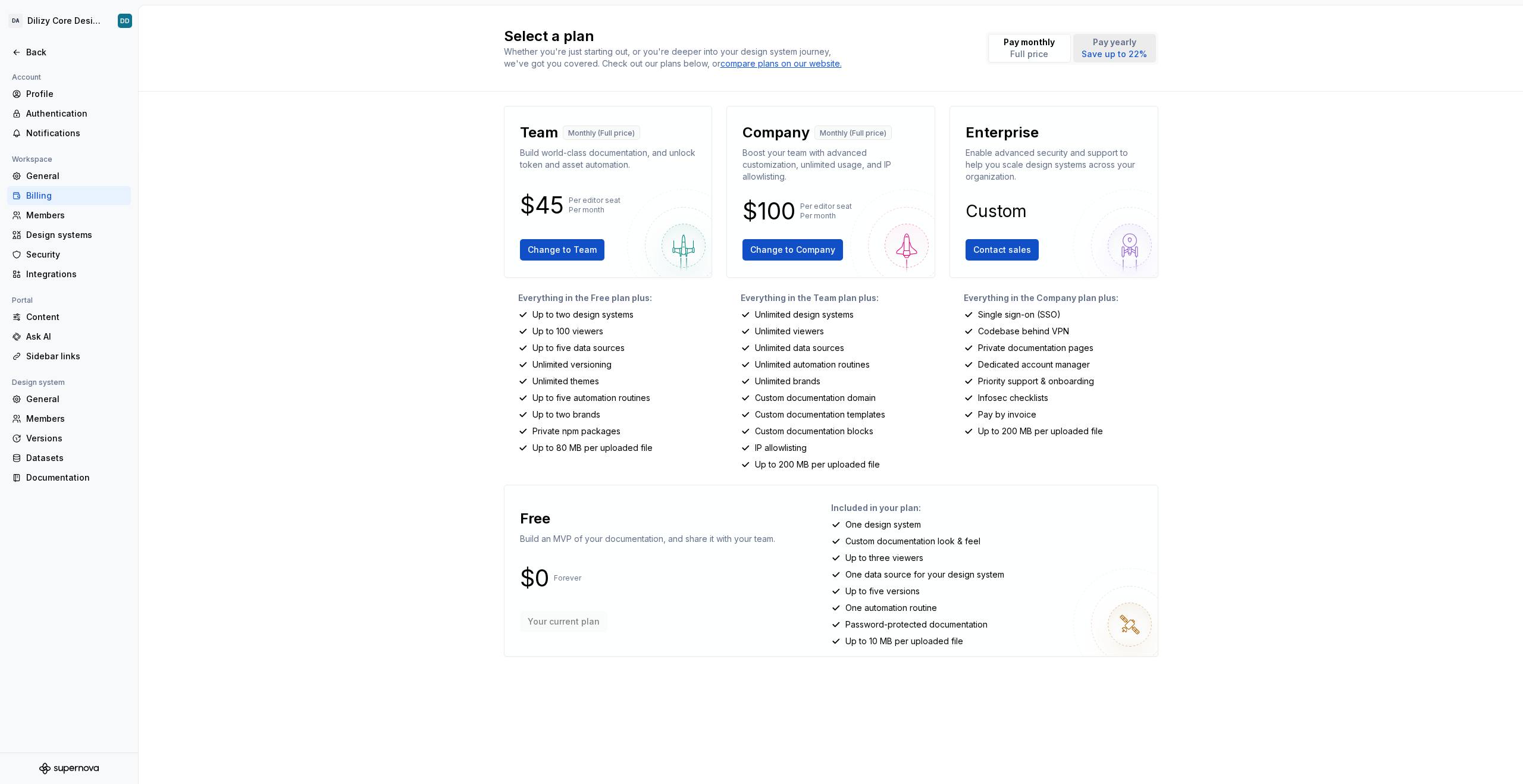
click at [1097, 41] on p "Pay yearly" at bounding box center [1115, 42] width 65 height 12
click at [52, 18] on html "DA Dilizy Core Design System DD Back Account Profile Authentication Notificatio…" at bounding box center [761, 392] width 1523 height 784
click at [270, 254] on div "Select a plan Whether you're just starting out, or you're deeper into your desi…" at bounding box center [831, 395] width 1385 height 779
click at [92, 226] on div "Design systems" at bounding box center [69, 235] width 124 height 19
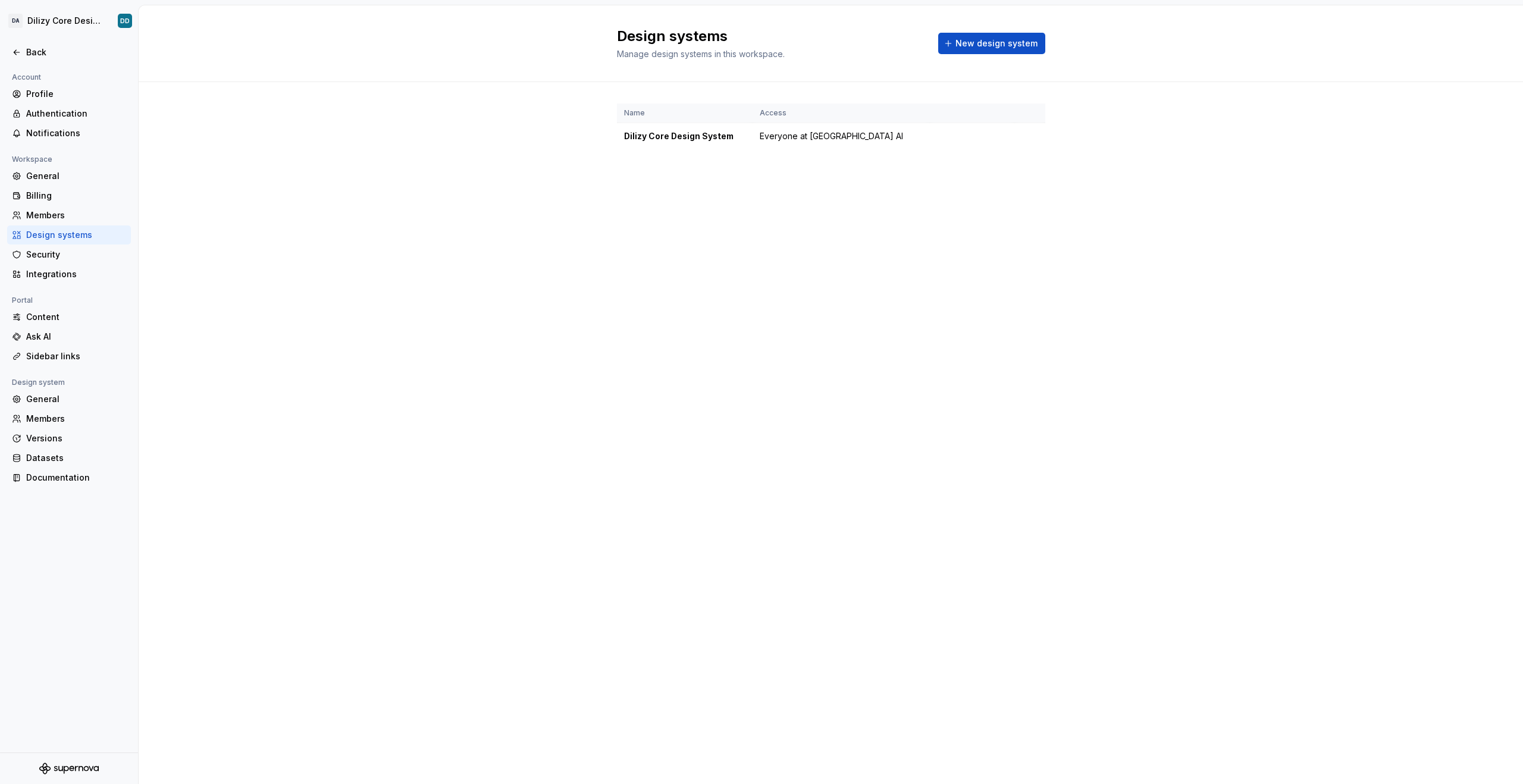
drag, startPoint x: 665, startPoint y: 30, endPoint x: 674, endPoint y: 35, distance: 10.3
click at [665, 30] on h2 "Design systems" at bounding box center [771, 36] width 307 height 19
